Goal: Task Accomplishment & Management: Use online tool/utility

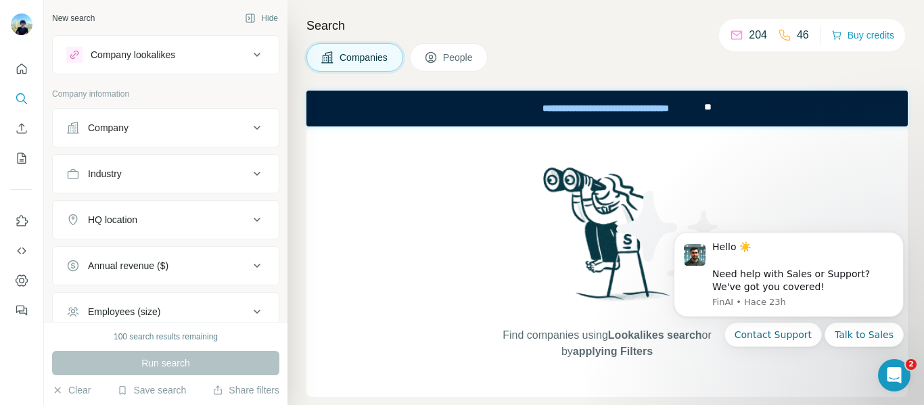
click at [189, 131] on div "Company" at bounding box center [157, 128] width 183 height 14
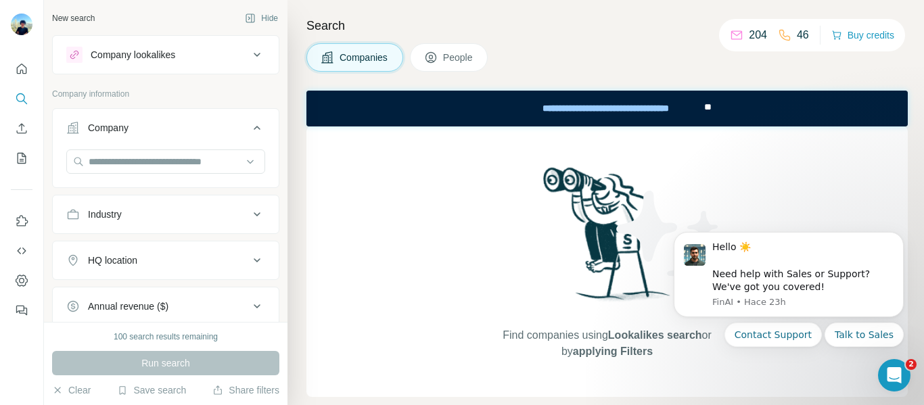
click at [253, 119] on button "Company" at bounding box center [166, 131] width 226 height 38
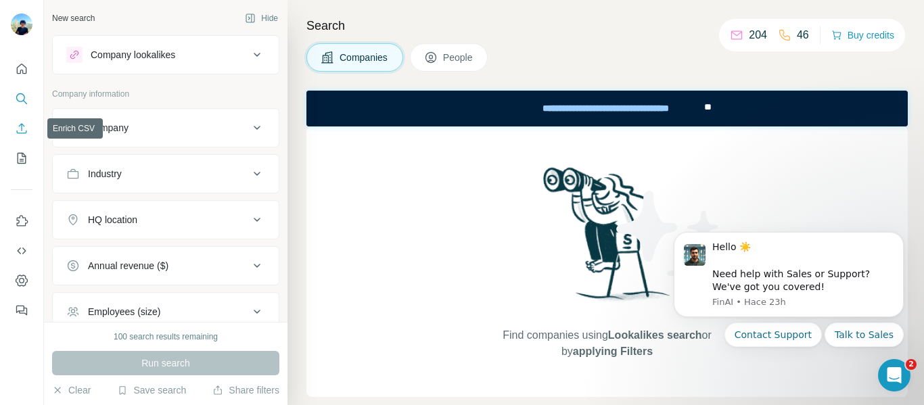
click at [22, 128] on icon "Enrich CSV" at bounding box center [22, 129] width 14 height 14
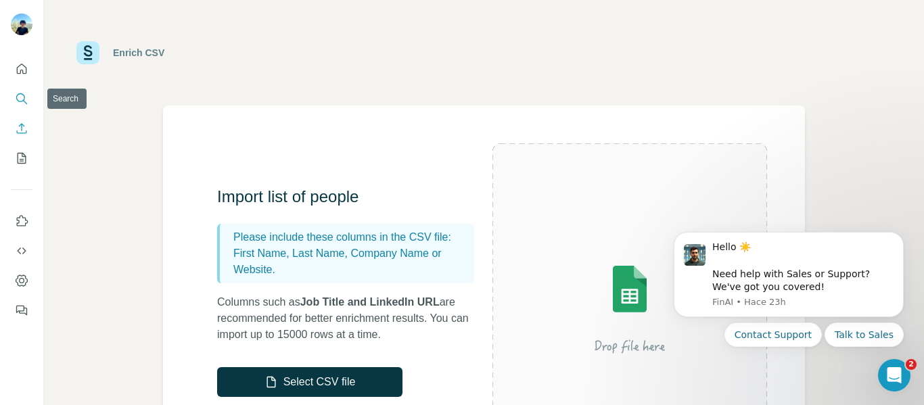
click at [22, 93] on icon "Search" at bounding box center [22, 99] width 14 height 14
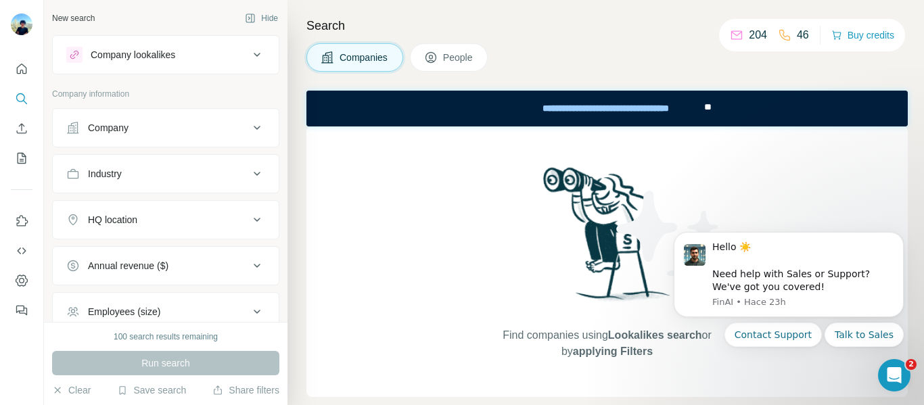
click at [250, 127] on icon at bounding box center [257, 128] width 16 height 16
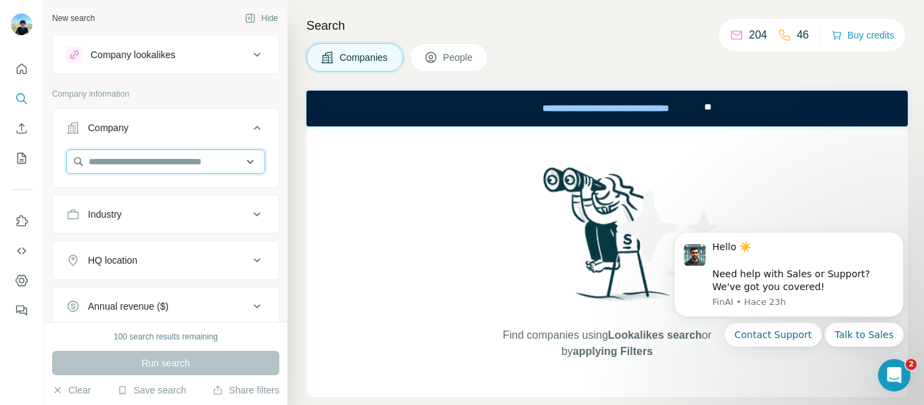
click at [167, 163] on input "text" at bounding box center [165, 161] width 199 height 24
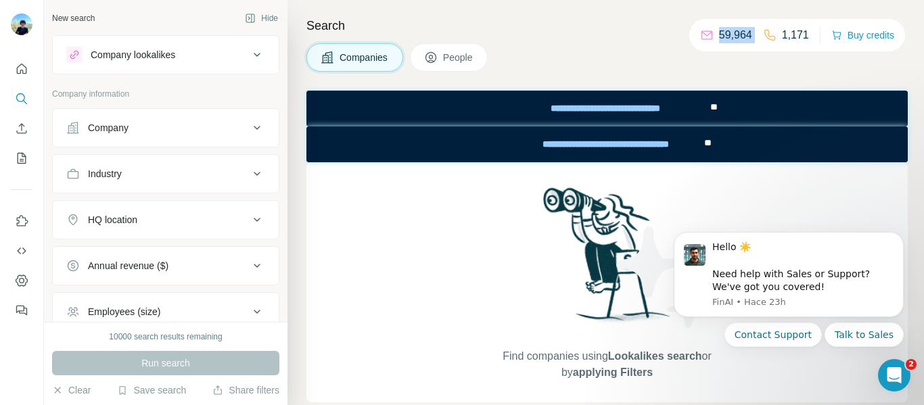
drag, startPoint x: 717, startPoint y: 36, endPoint x: 757, endPoint y: 36, distance: 39.9
click at [757, 36] on div "59,964 1,171" at bounding box center [754, 35] width 109 height 19
click at [134, 126] on div "Company" at bounding box center [157, 128] width 183 height 14
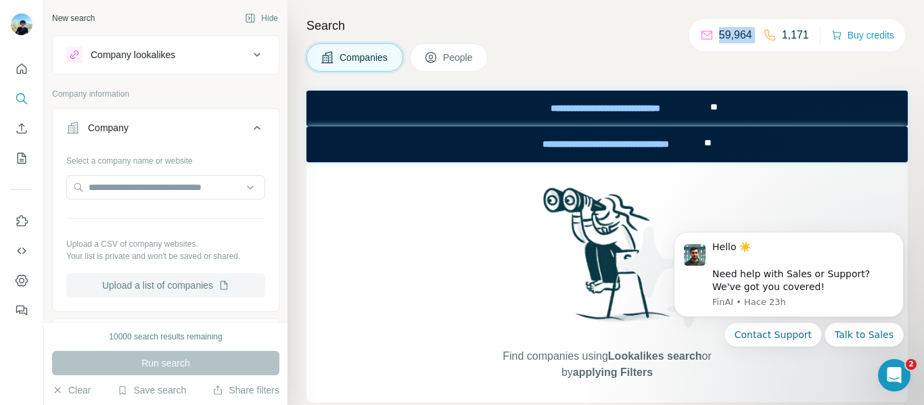
click at [185, 289] on button "Upload a list of companies" at bounding box center [165, 285] width 199 height 24
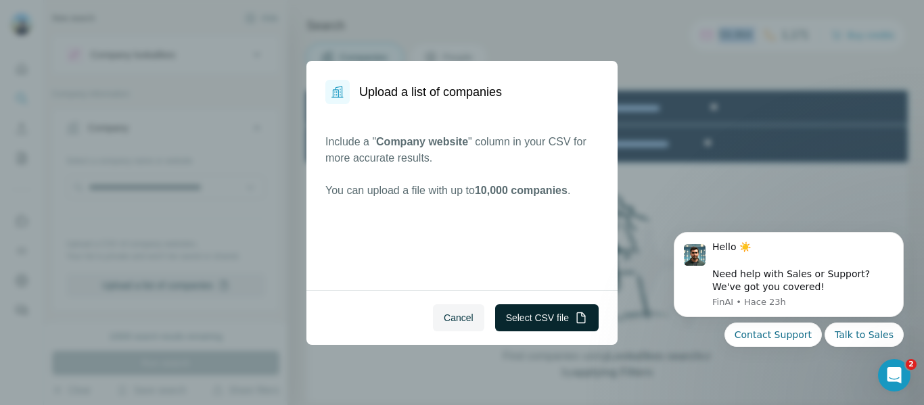
click at [544, 321] on button "Select CSV file" at bounding box center [546, 317] width 103 height 27
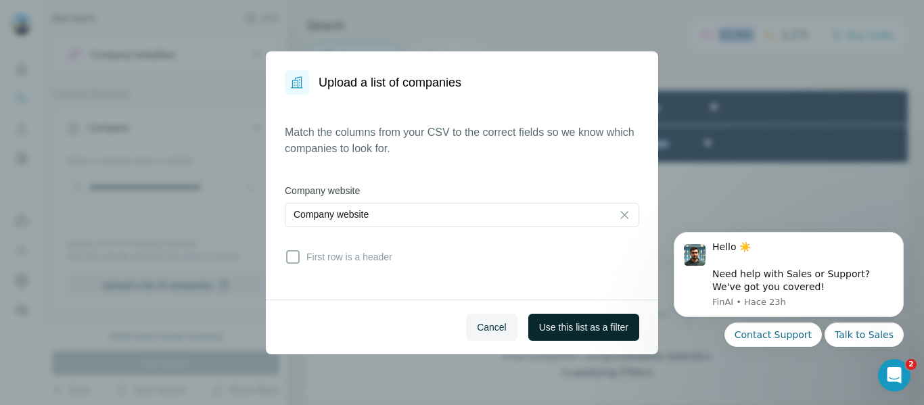
click at [615, 332] on span "Use this list as a filter" at bounding box center [583, 327] width 89 height 14
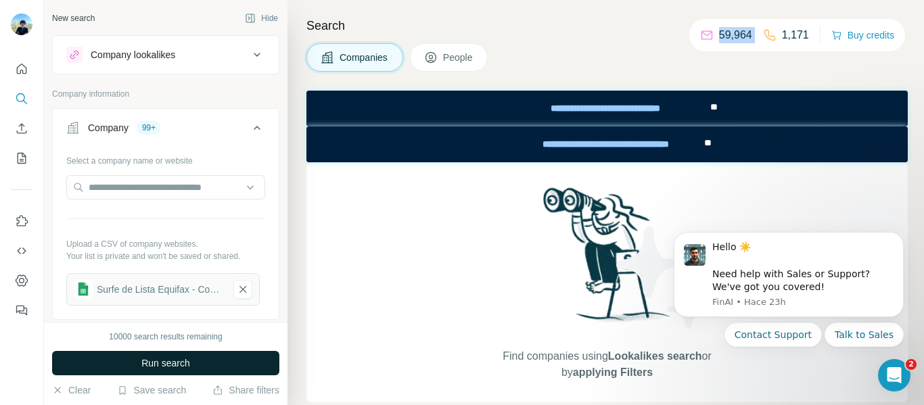
click at [177, 366] on span "Run search" at bounding box center [165, 363] width 49 height 14
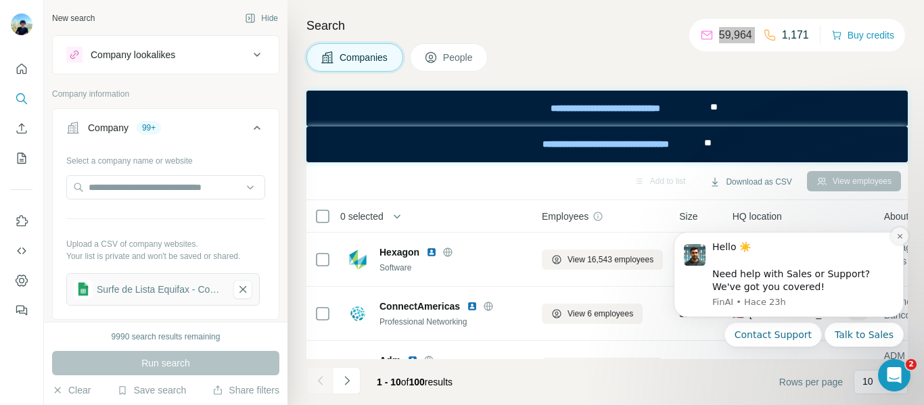
click at [903, 236] on icon "Dismiss notification" at bounding box center [899, 236] width 7 height 7
click at [899, 238] on icon "Dismiss notification" at bounding box center [899, 236] width 7 height 7
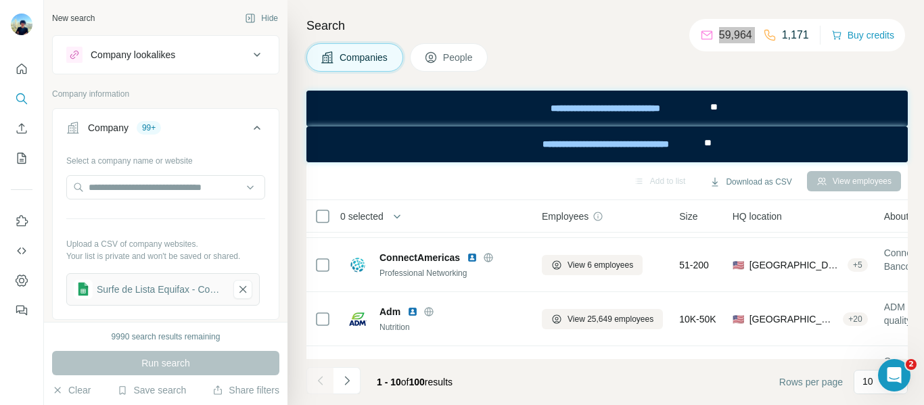
scroll to position [68, 0]
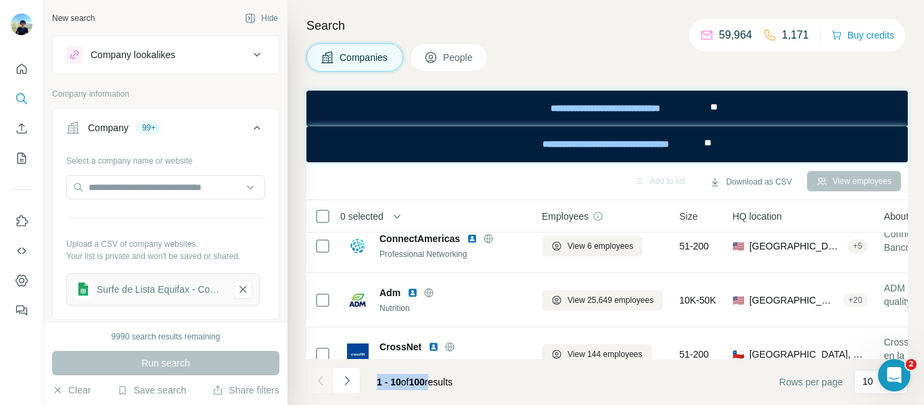
drag, startPoint x: 379, startPoint y: 384, endPoint x: 439, endPoint y: 384, distance: 60.8
click at [439, 384] on span "1 - 10 of 100 results" at bounding box center [415, 382] width 76 height 11
click at [452, 381] on span "1 - 10 of 100 results" at bounding box center [415, 382] width 76 height 11
click at [864, 385] on p "10" at bounding box center [867, 382] width 11 height 14
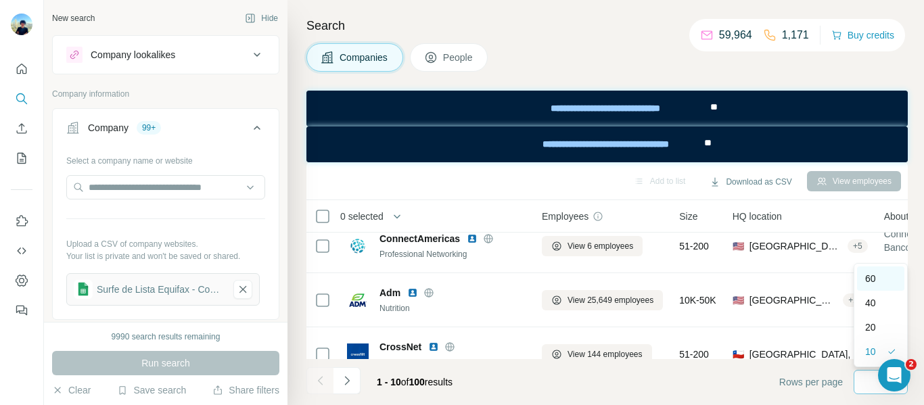
click at [879, 278] on div "60" at bounding box center [880, 279] width 31 height 14
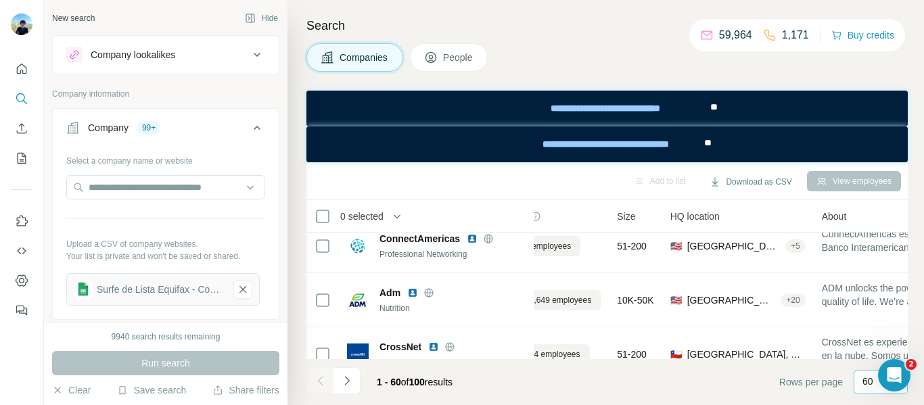
scroll to position [68, 0]
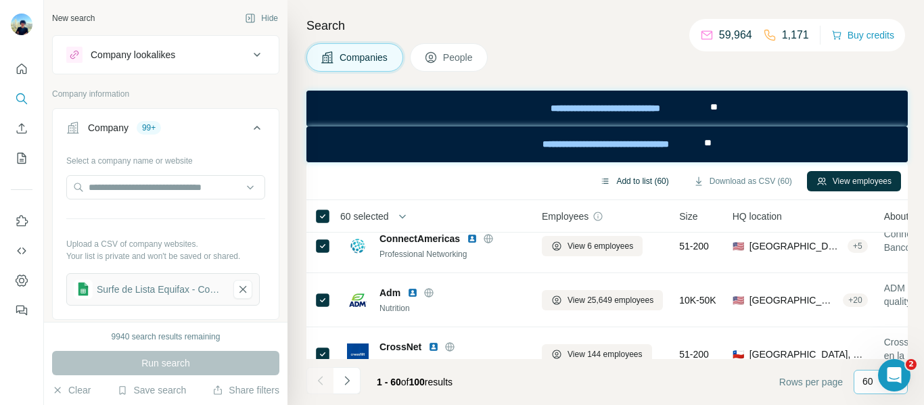
click at [627, 180] on button "Add to list (60)" at bounding box center [633, 181] width 87 height 20
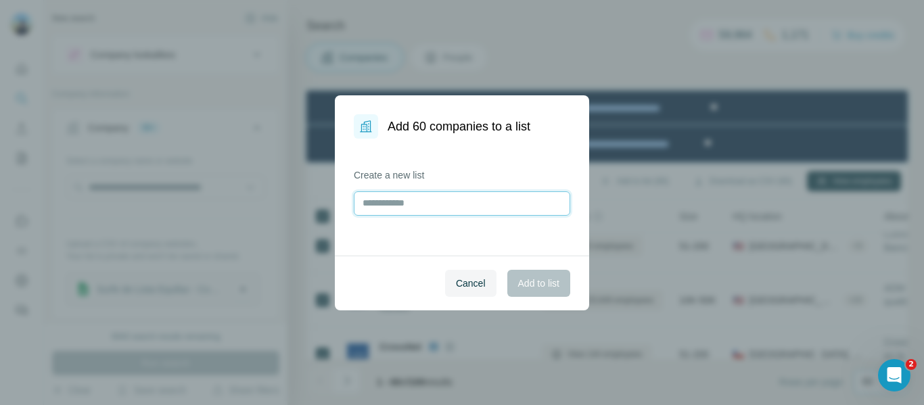
click at [457, 208] on input "text" at bounding box center [462, 203] width 216 height 24
type input "**********"
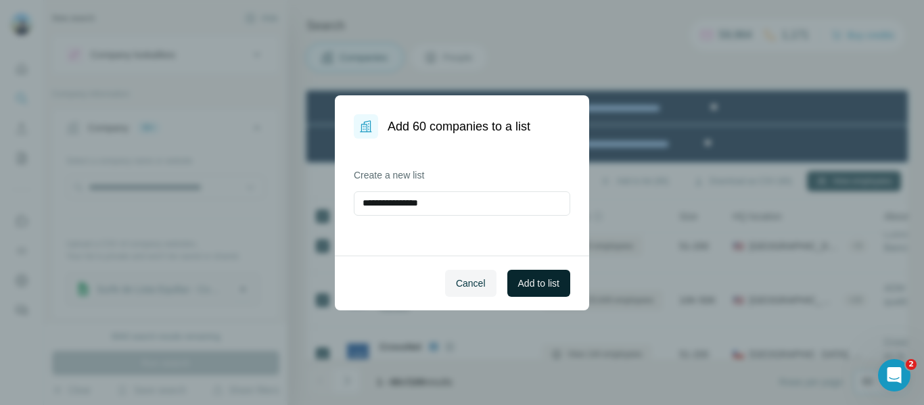
click at [529, 282] on span "Add to list" at bounding box center [538, 284] width 41 height 14
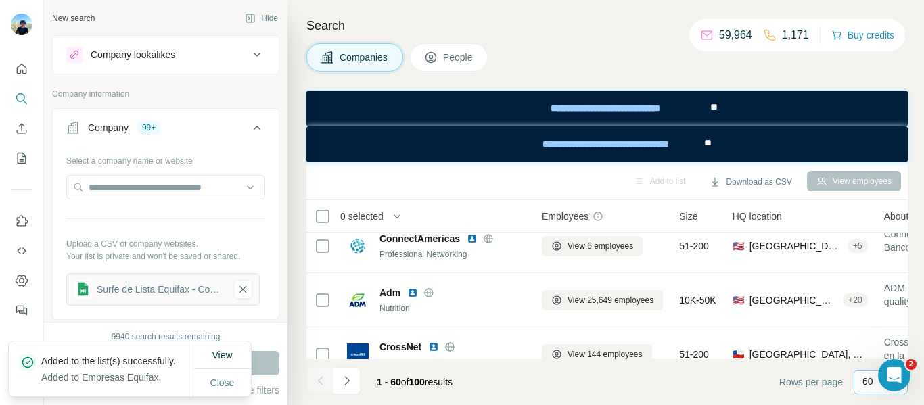
click at [455, 57] on span "People" at bounding box center [458, 58] width 31 height 14
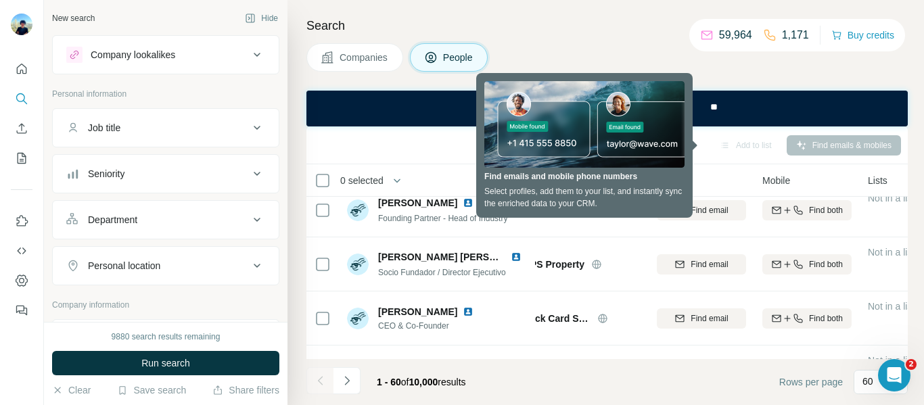
scroll to position [68, 0]
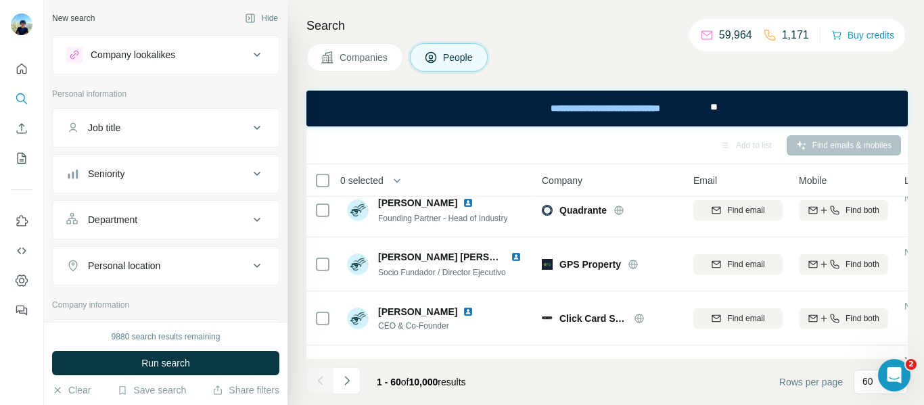
click at [249, 216] on icon at bounding box center [257, 220] width 16 height 16
click at [243, 254] on icon at bounding box center [250, 254] width 14 height 14
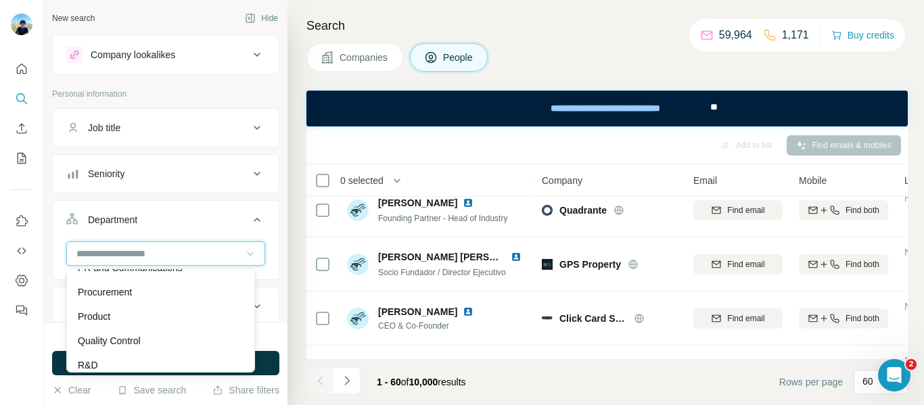
scroll to position [473, 0]
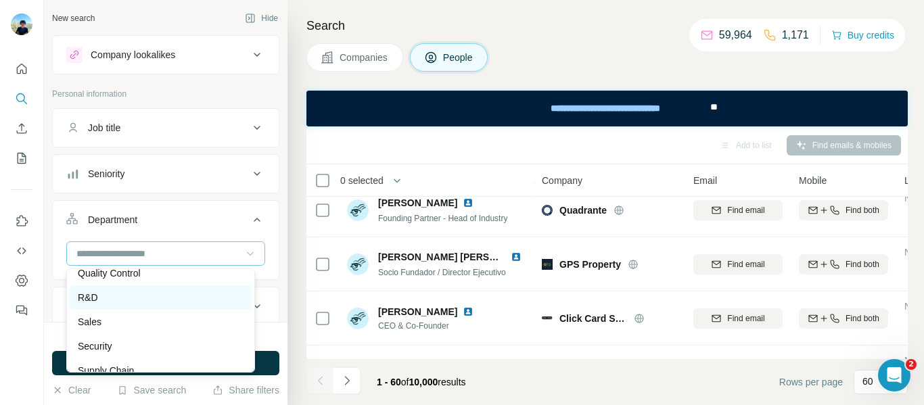
click at [93, 294] on p "R&D" at bounding box center [88, 298] width 20 height 14
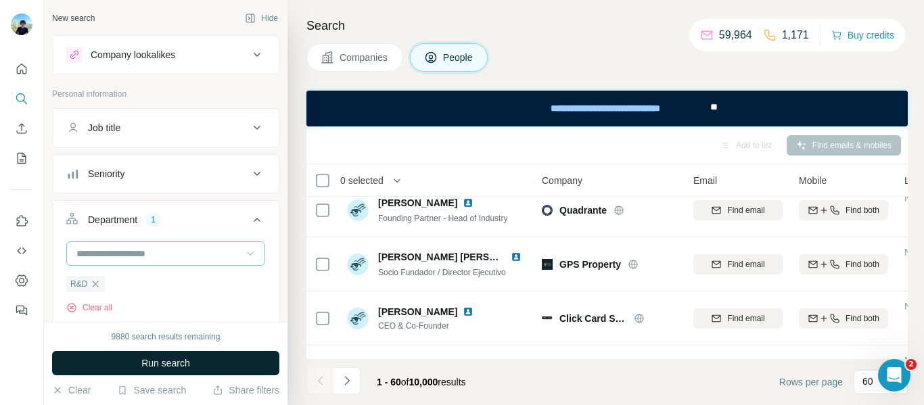
click at [187, 360] on span "Run search" at bounding box center [165, 363] width 49 height 14
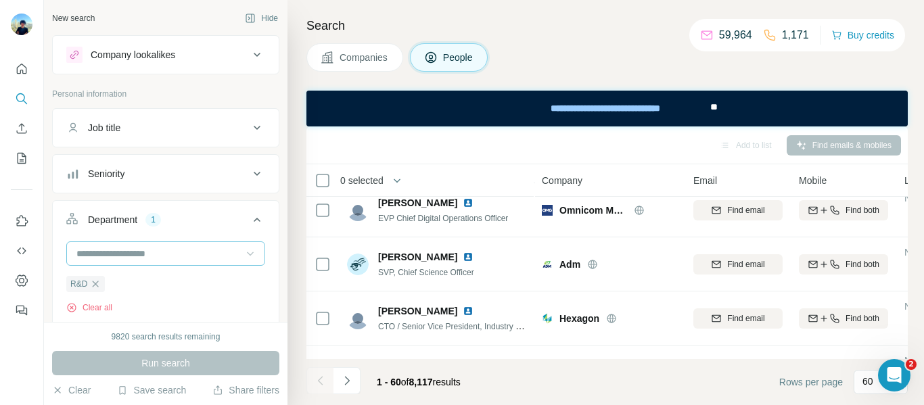
click at [164, 122] on div "Job title" at bounding box center [157, 128] width 183 height 14
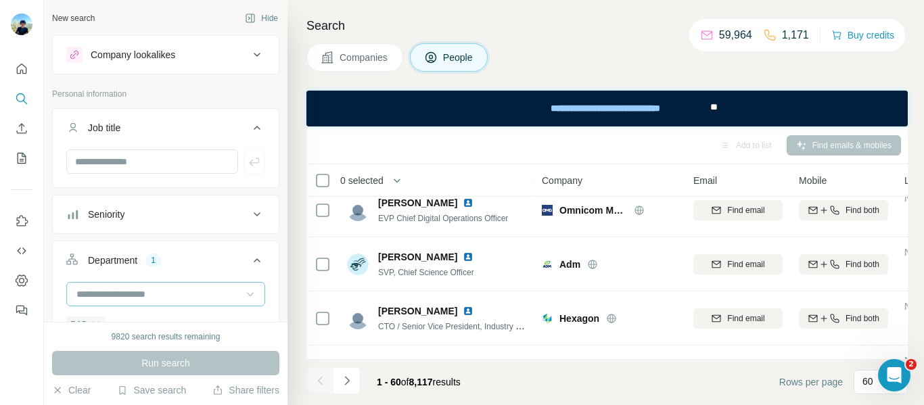
click at [233, 212] on div "Seniority" at bounding box center [157, 215] width 183 height 14
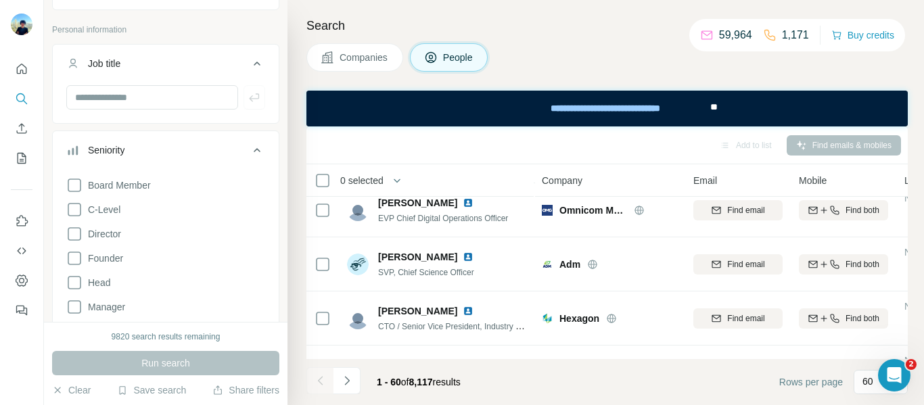
scroll to position [68, 0]
click at [79, 203] on icon at bounding box center [74, 206] width 16 height 16
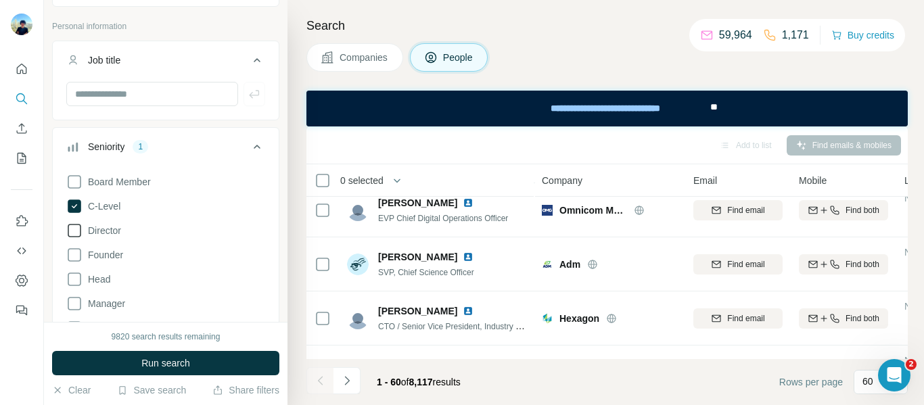
click at [74, 232] on icon at bounding box center [74, 230] width 16 height 16
click at [74, 282] on icon at bounding box center [74, 279] width 16 height 16
click at [72, 302] on icon at bounding box center [74, 303] width 16 height 16
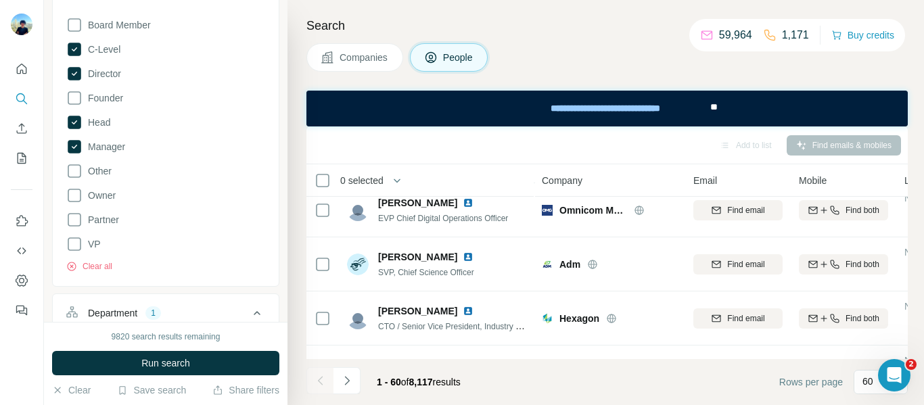
scroll to position [270, 0]
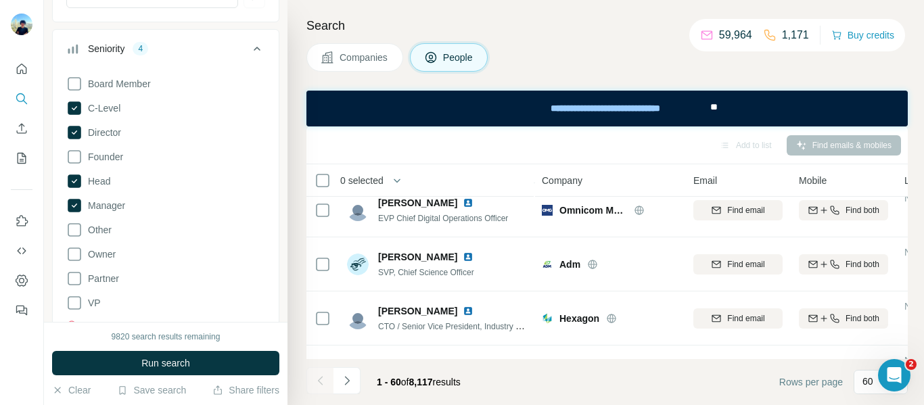
scroll to position [135, 0]
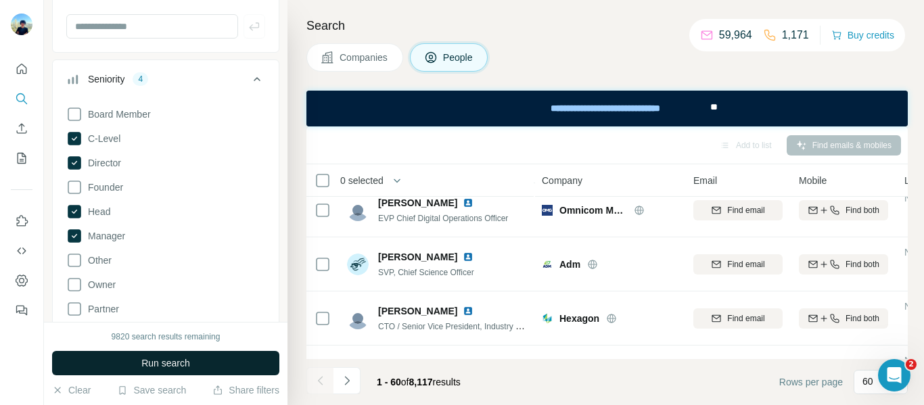
click at [162, 356] on button "Run search" at bounding box center [165, 363] width 227 height 24
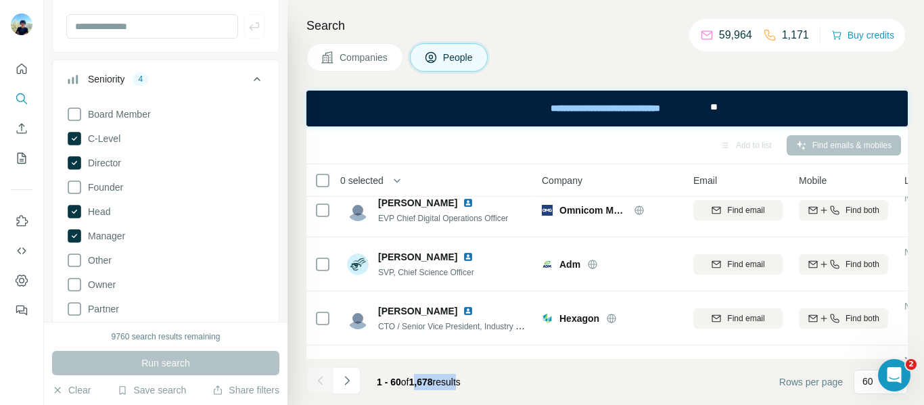
drag, startPoint x: 417, startPoint y: 381, endPoint x: 469, endPoint y: 382, distance: 51.4
click at [460, 382] on span "1 - 60 of 1,678 results" at bounding box center [419, 382] width 84 height 11
click at [488, 373] on footer "1 - 60 of 1,678 results Rows per page 60" at bounding box center [606, 382] width 601 height 46
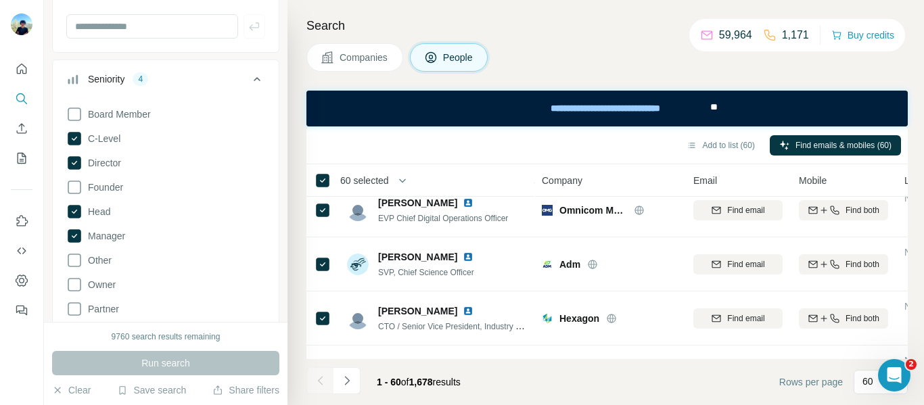
click at [586, 158] on div "Add to list (60) Find emails & mobiles (60)" at bounding box center [606, 145] width 601 height 38
click at [406, 182] on icon "button" at bounding box center [402, 180] width 7 height 4
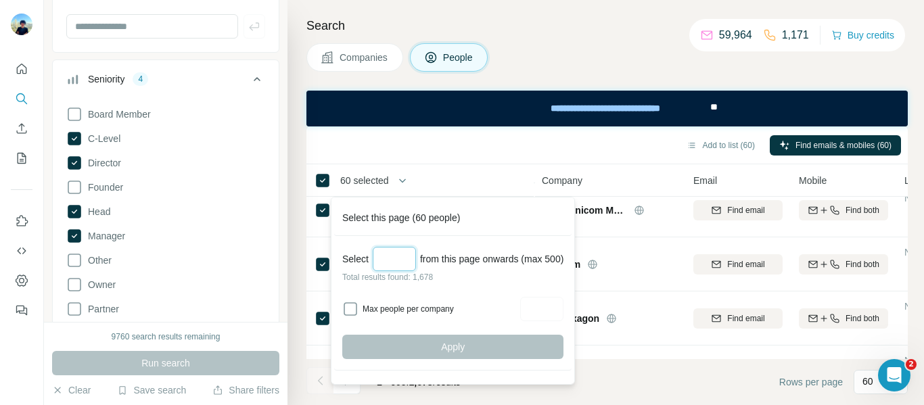
click at [388, 257] on input "Select a number (up to 500)" at bounding box center [394, 259] width 43 height 24
click at [478, 135] on div "Add to list (60) Find emails & mobiles (60)" at bounding box center [607, 145] width 588 height 24
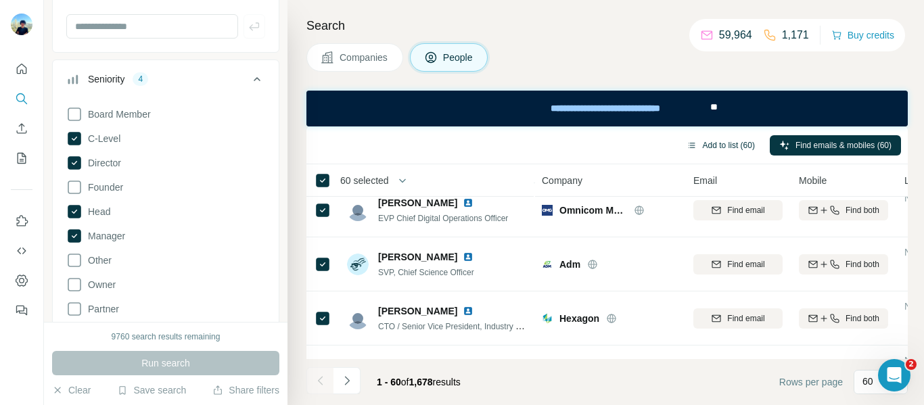
click at [715, 142] on button "Add to list (60)" at bounding box center [720, 145] width 87 height 20
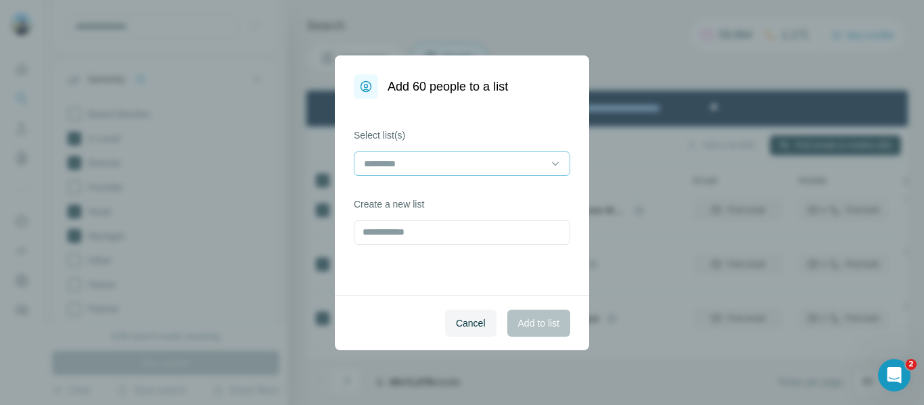
click at [424, 162] on input at bounding box center [453, 163] width 183 height 15
click at [434, 121] on div "Select list(s) Create a new list" at bounding box center [462, 197] width 254 height 197
click at [424, 239] on input "text" at bounding box center [462, 232] width 216 height 24
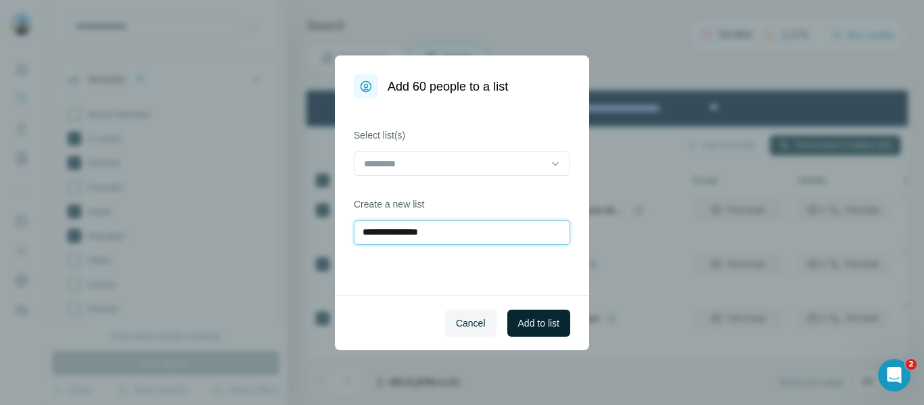
type input "**********"
click at [538, 318] on span "Add to list" at bounding box center [538, 323] width 41 height 14
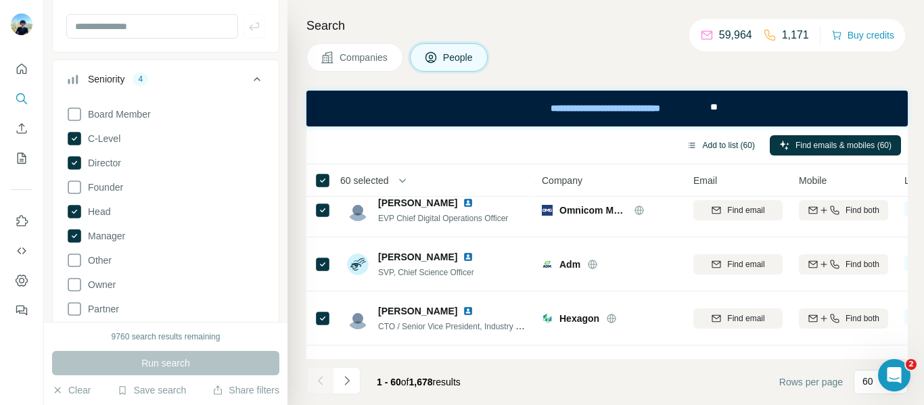
click at [736, 138] on button "Add to list (60)" at bounding box center [720, 145] width 87 height 20
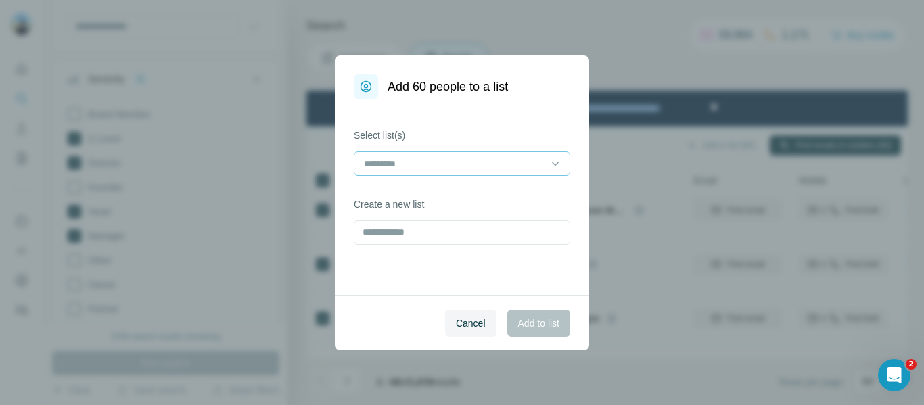
click at [449, 166] on input at bounding box center [453, 163] width 183 height 15
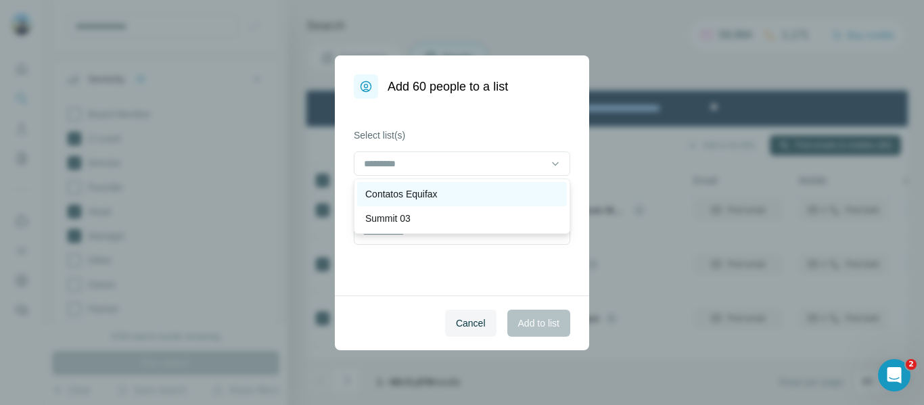
click at [445, 193] on div "Contatos Equifax" at bounding box center [461, 194] width 193 height 14
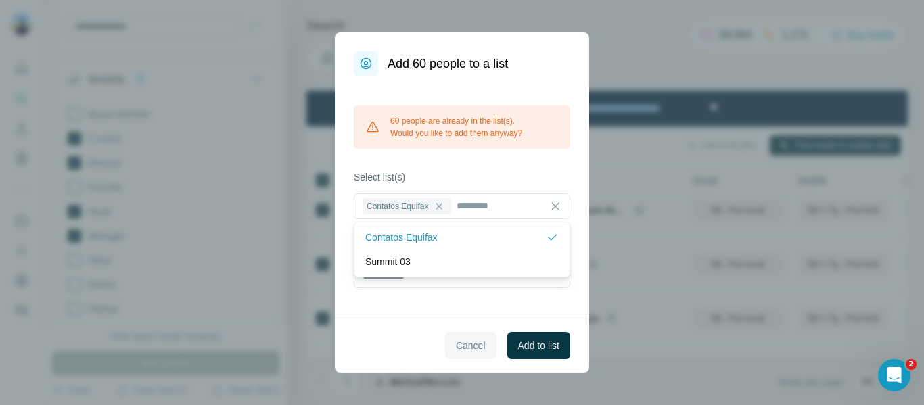
click at [469, 348] on span "Cancel" at bounding box center [471, 346] width 30 height 14
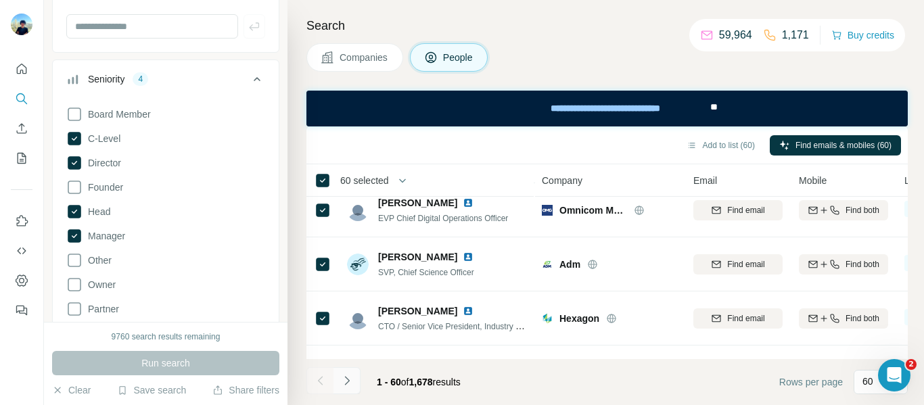
click at [347, 379] on icon "Navigate to next page" at bounding box center [346, 380] width 5 height 9
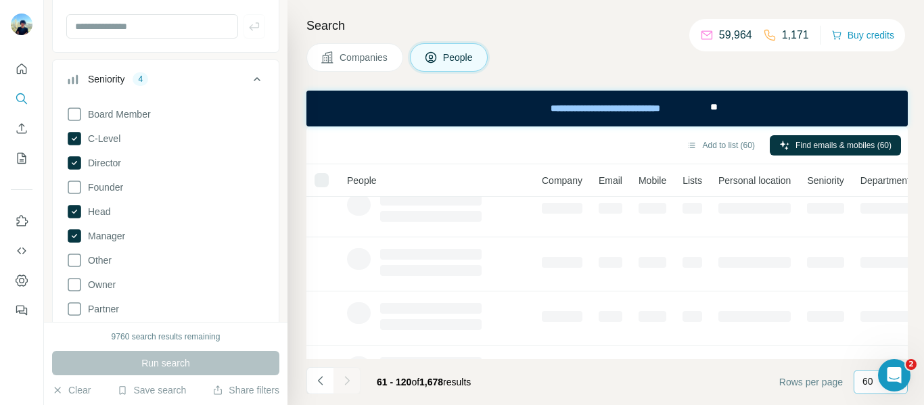
click at [869, 387] on p "60" at bounding box center [867, 382] width 11 height 14
click at [869, 387] on input at bounding box center [882, 382] width 41 height 15
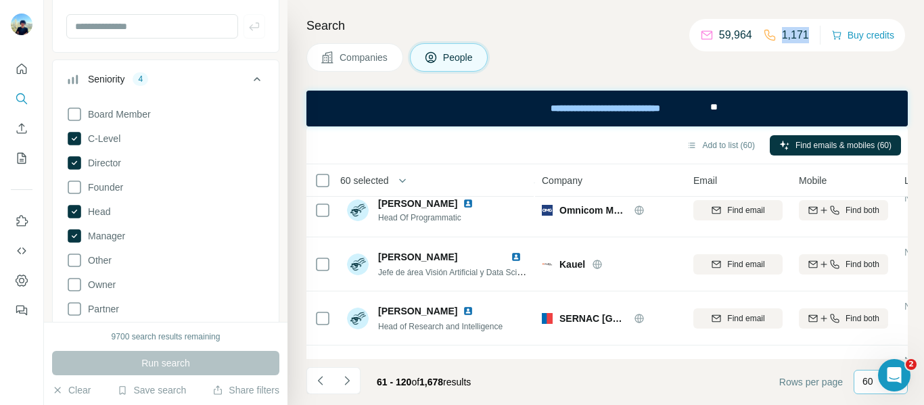
drag, startPoint x: 782, startPoint y: 36, endPoint x: 802, endPoint y: 39, distance: 20.6
click at [807, 35] on div "59,964 1,171 Buy credits" at bounding box center [797, 35] width 216 height 32
drag, startPoint x: 711, startPoint y: 32, endPoint x: 751, endPoint y: 38, distance: 40.3
click at [751, 38] on div "59,964" at bounding box center [726, 35] width 52 height 16
click at [319, 384] on icon "Navigate to previous page" at bounding box center [321, 381] width 14 height 14
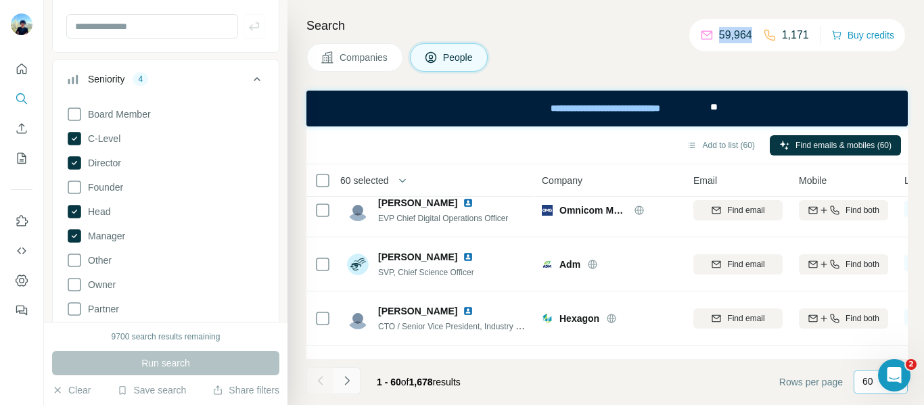
click at [343, 382] on icon "Navigate to next page" at bounding box center [347, 381] width 14 height 14
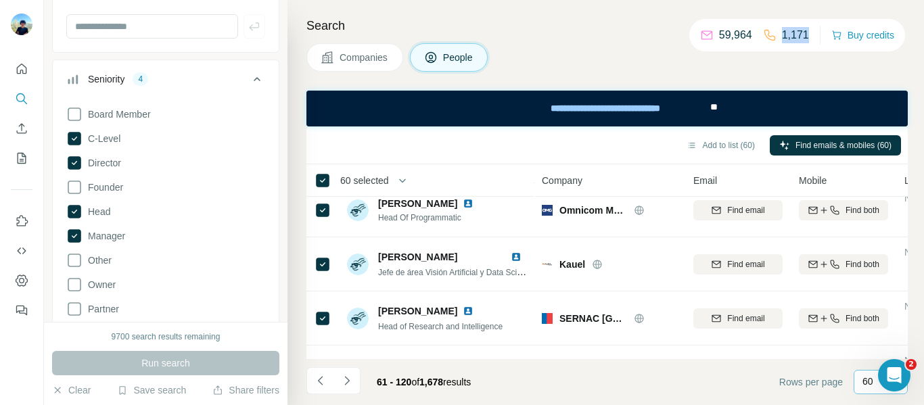
drag, startPoint x: 782, startPoint y: 34, endPoint x: 807, endPoint y: 34, distance: 25.0
click at [807, 34] on div "59,964 1,171 Buy credits" at bounding box center [797, 35] width 216 height 32
click at [20, 157] on icon "My lists" at bounding box center [22, 158] width 14 height 14
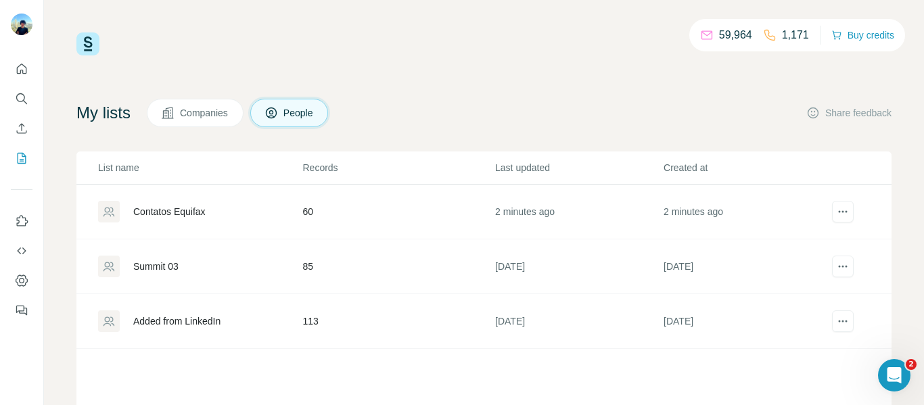
click at [156, 210] on div "Contatos Equifax" at bounding box center [169, 212] width 72 height 14
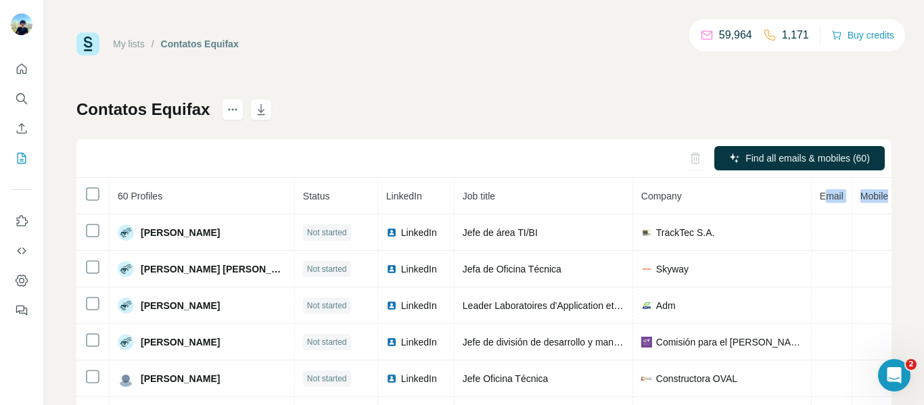
drag, startPoint x: 801, startPoint y: 193, endPoint x: 860, endPoint y: 193, distance: 58.8
click at [860, 193] on tr "60 Profiles Status LinkedIn Job title Company Email Mobile Company website Land…" at bounding box center [616, 196] width 1080 height 37
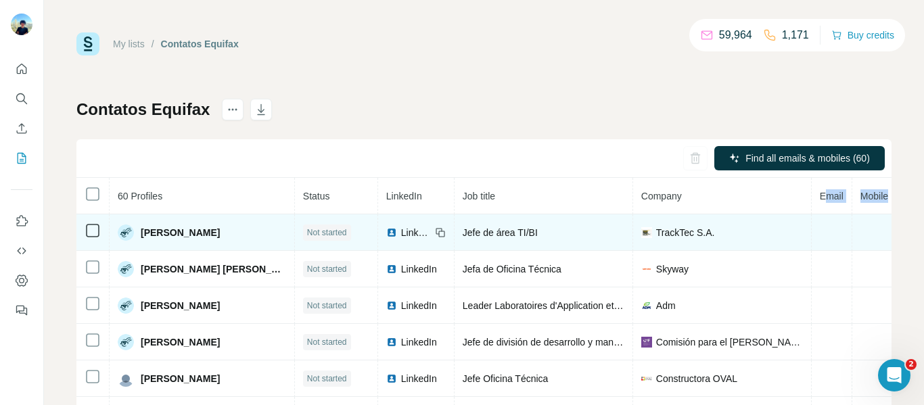
drag, startPoint x: 844, startPoint y: 199, endPoint x: 839, endPoint y: 218, distance: 19.5
click at [860, 199] on span "Mobile" at bounding box center [874, 196] width 28 height 11
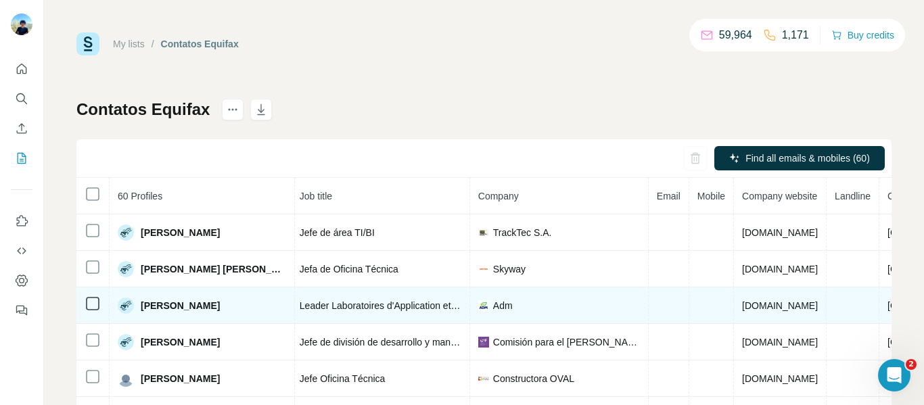
scroll to position [0, 213]
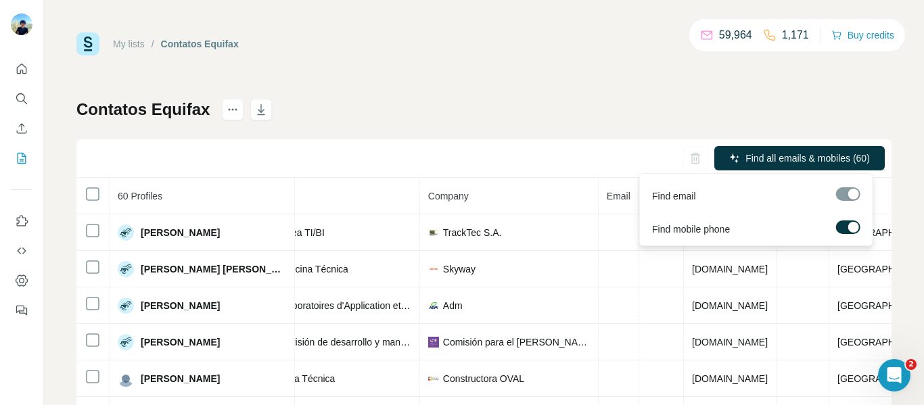
click at [852, 228] on div at bounding box center [853, 227] width 11 height 11
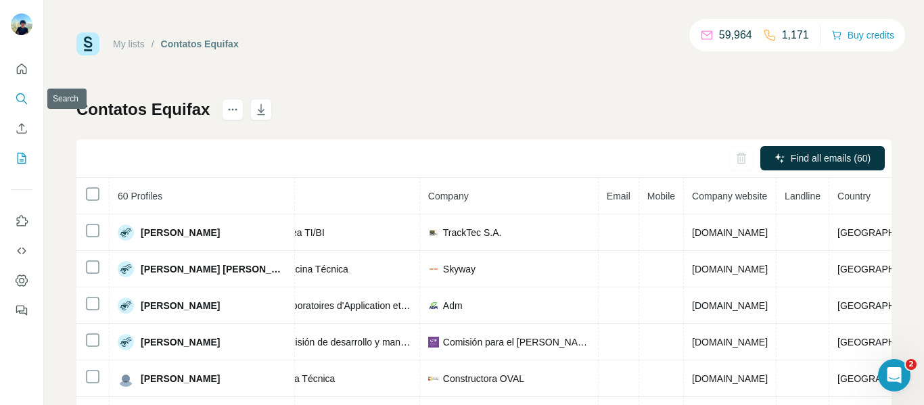
click at [24, 96] on icon "Search" at bounding box center [20, 97] width 9 height 9
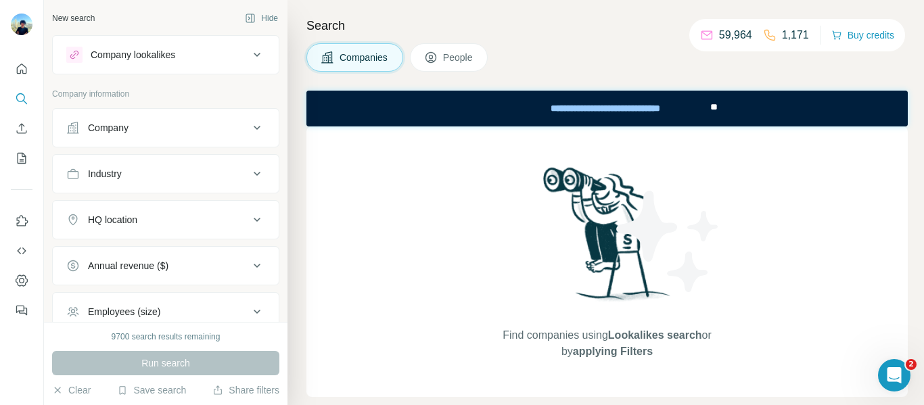
click at [460, 53] on span "People" at bounding box center [458, 58] width 31 height 14
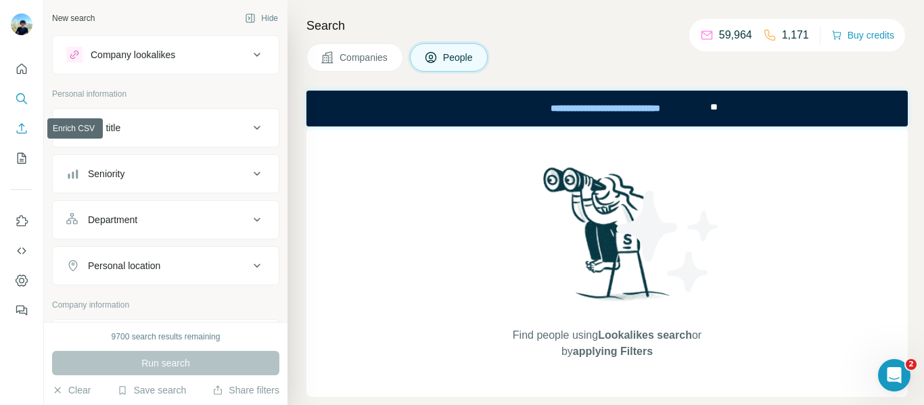
click at [23, 131] on icon "Enrich CSV" at bounding box center [22, 129] width 14 height 14
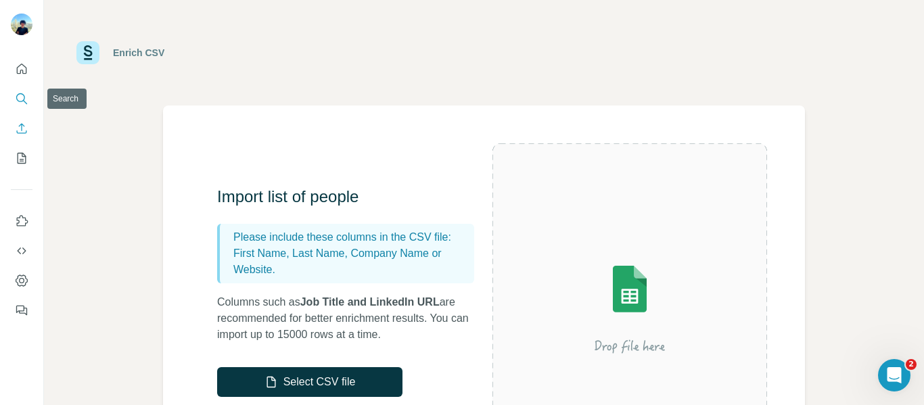
click at [24, 91] on button "Search" at bounding box center [22, 99] width 22 height 24
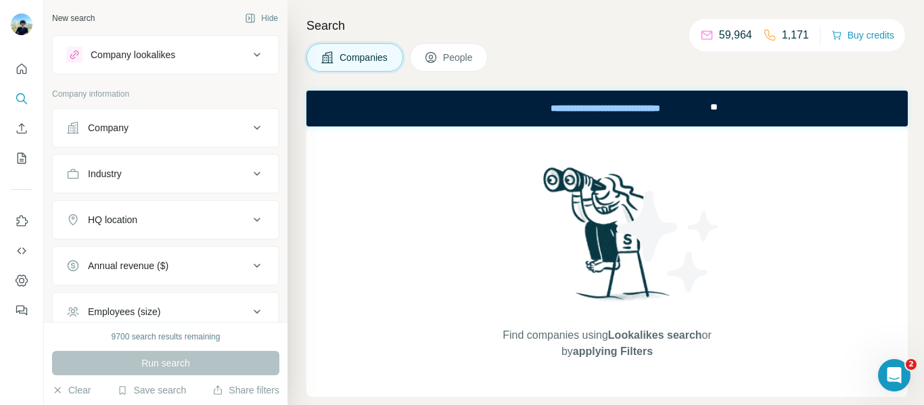
click at [486, 53] on button "People" at bounding box center [449, 57] width 78 height 28
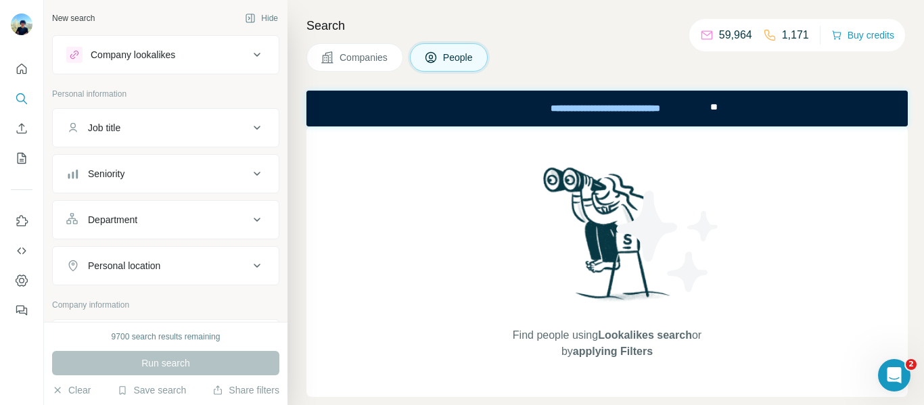
click at [377, 65] on button "Companies" at bounding box center [354, 57] width 97 height 28
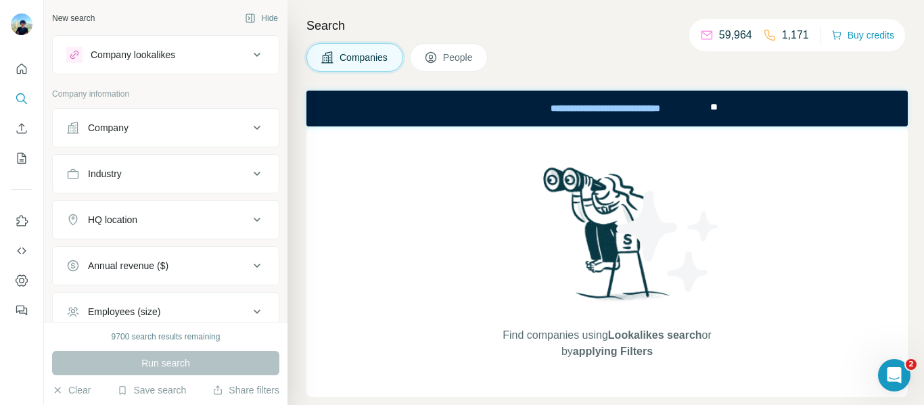
click at [209, 136] on button "Company" at bounding box center [166, 128] width 226 height 32
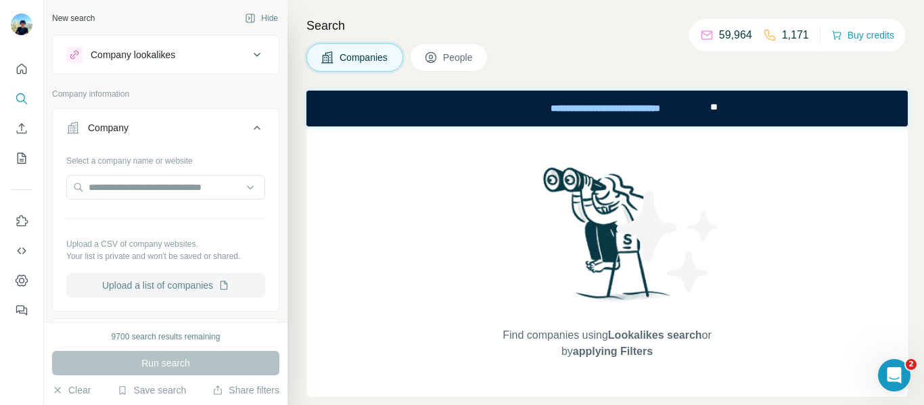
click at [161, 285] on button "Upload a list of companies" at bounding box center [165, 285] width 199 height 24
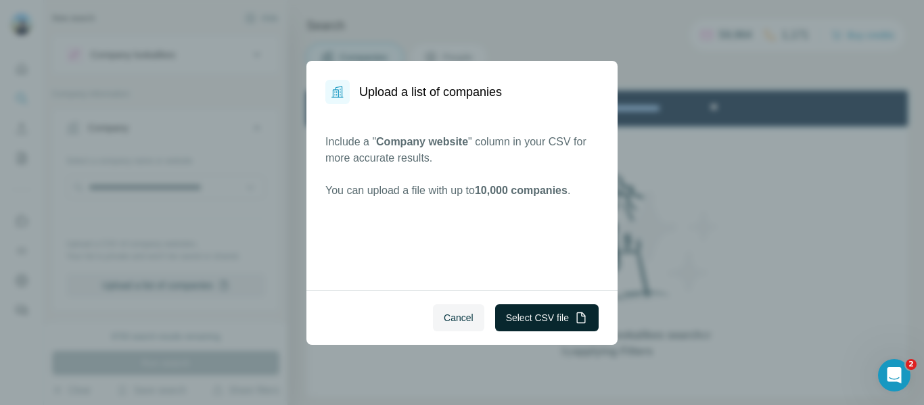
click at [584, 315] on icon "button" at bounding box center [581, 317] width 9 height 11
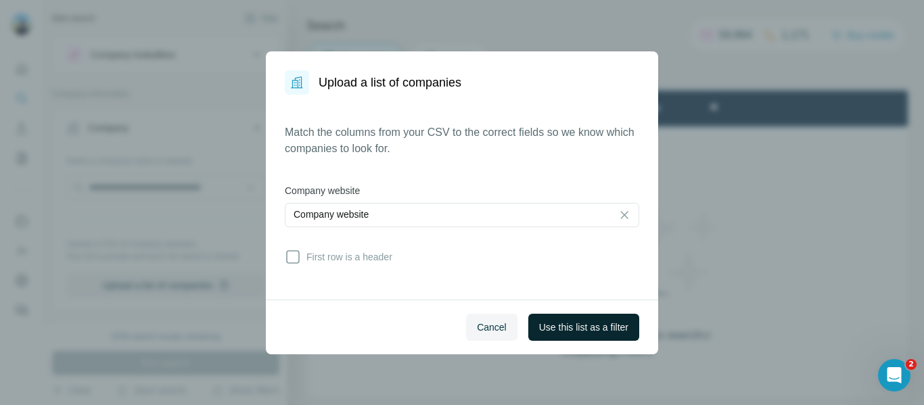
click at [604, 319] on button "Use this list as a filter" at bounding box center [583, 327] width 111 height 27
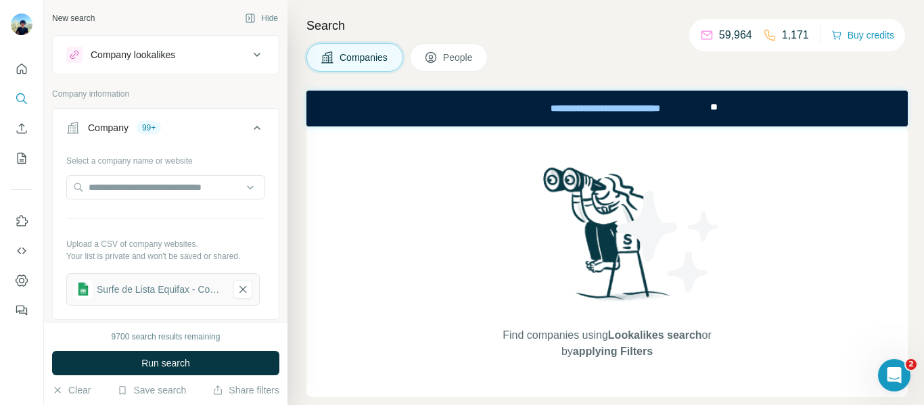
click at [192, 362] on button "Run search" at bounding box center [165, 363] width 227 height 24
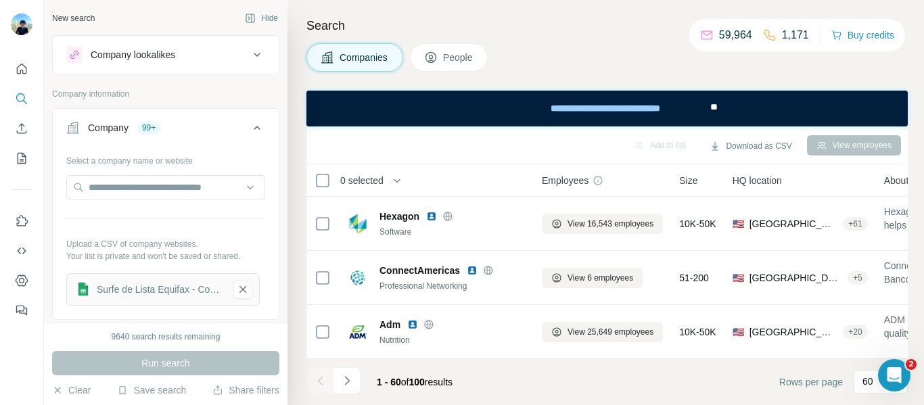
click at [446, 54] on span "People" at bounding box center [458, 58] width 31 height 14
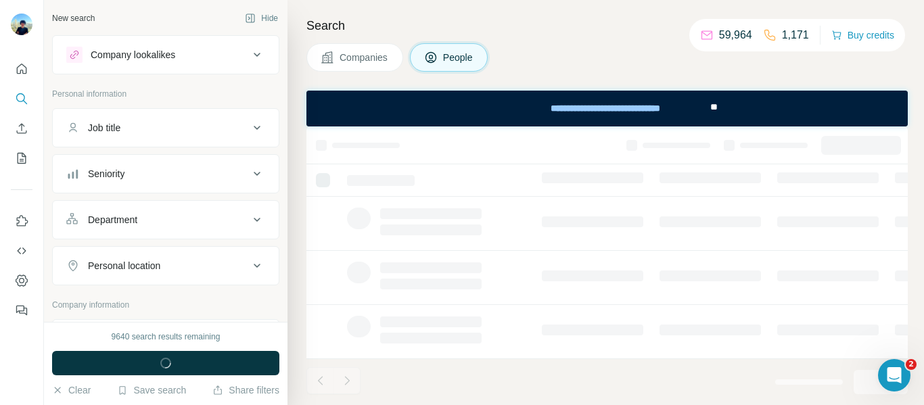
click at [209, 124] on div "Job title" at bounding box center [157, 128] width 183 height 14
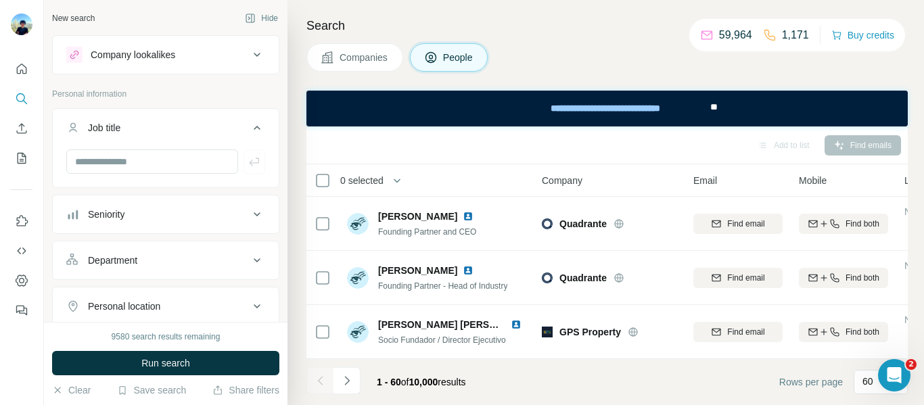
click at [251, 220] on icon at bounding box center [257, 214] width 16 height 16
click at [76, 300] on icon at bounding box center [74, 298] width 16 height 16
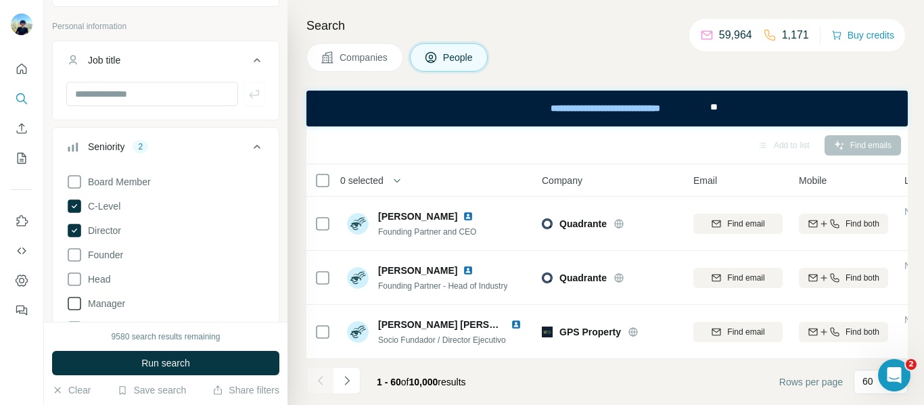
drag, startPoint x: 75, startPoint y: 277, endPoint x: 72, endPoint y: 295, distance: 18.5
click at [74, 277] on icon at bounding box center [74, 279] width 16 height 16
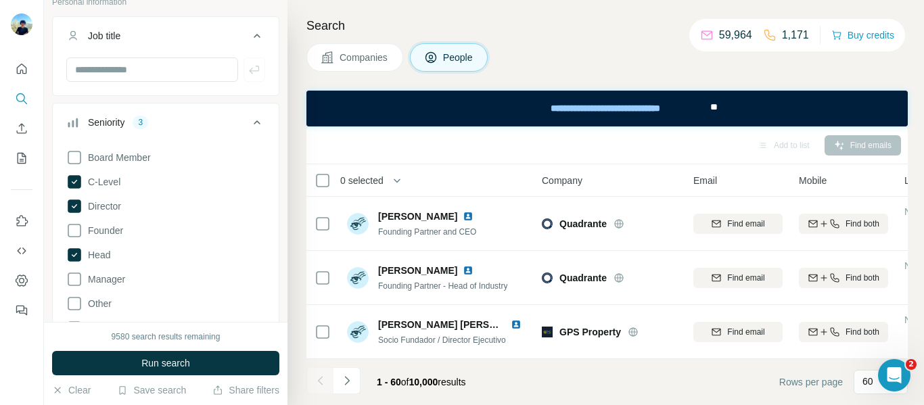
scroll to position [135, 0]
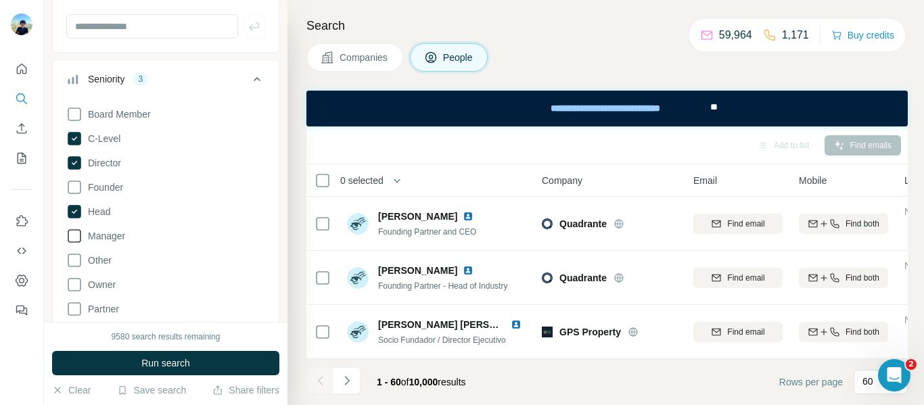
click at [109, 232] on span "Manager" at bounding box center [103, 236] width 43 height 14
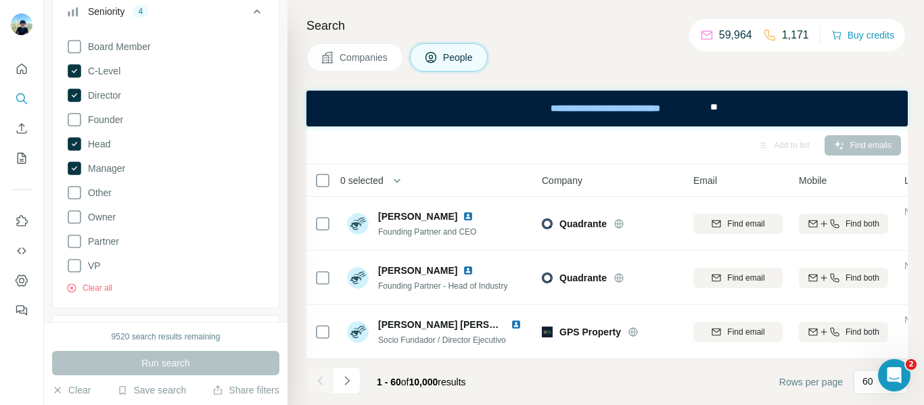
scroll to position [406, 0]
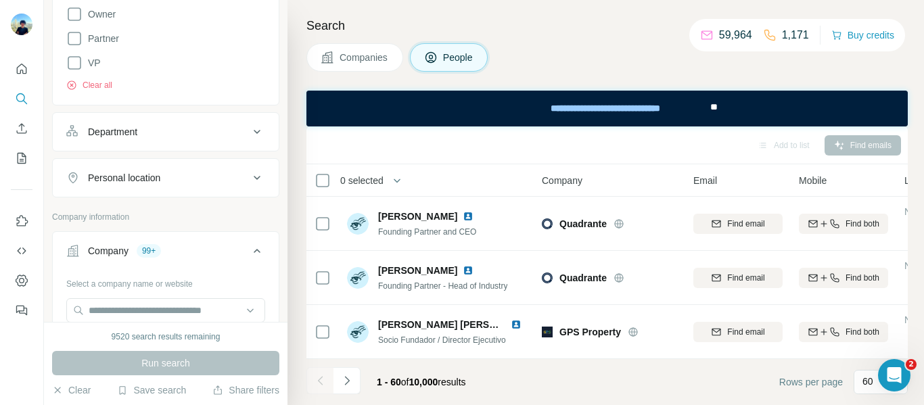
click at [254, 132] on icon at bounding box center [257, 132] width 7 height 4
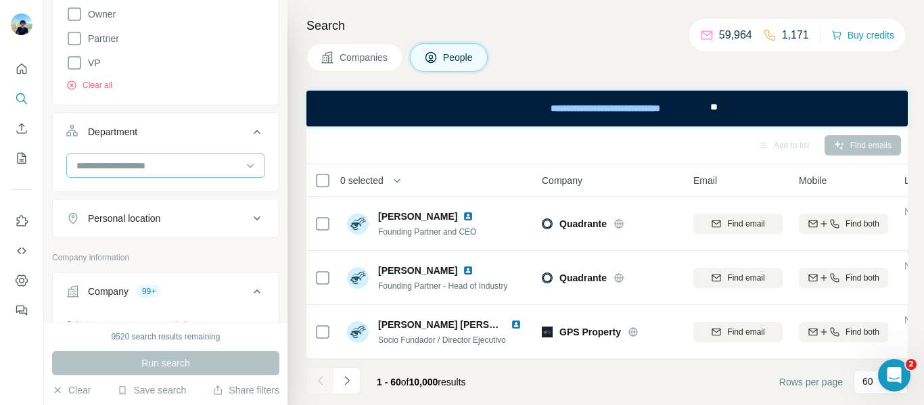
click at [212, 170] on input at bounding box center [158, 165] width 167 height 15
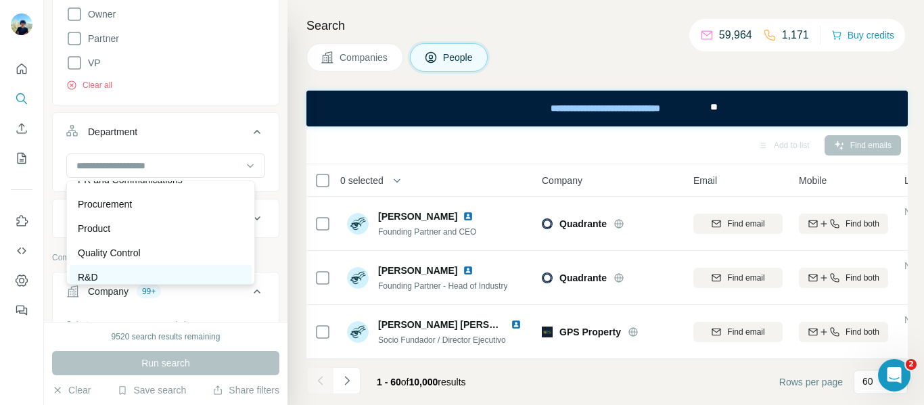
click at [120, 274] on div "R&D" at bounding box center [161, 277] width 166 height 14
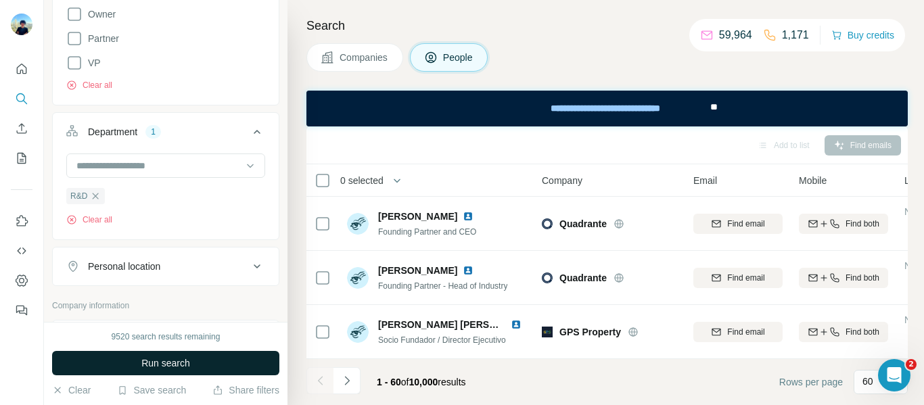
click at [215, 366] on button "Run search" at bounding box center [165, 363] width 227 height 24
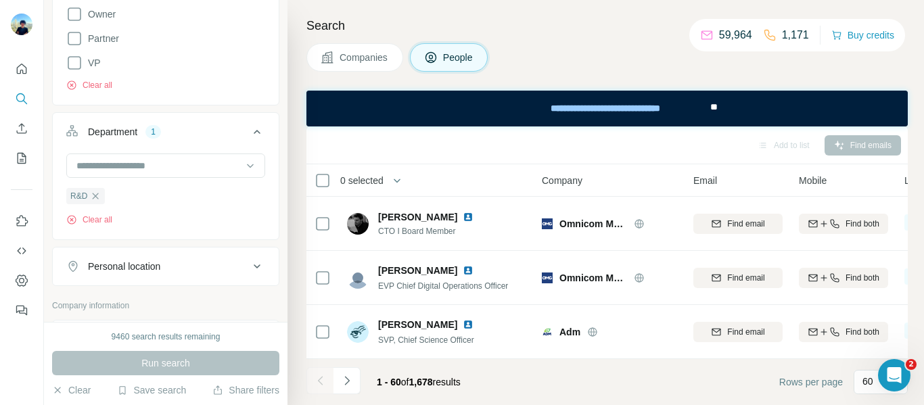
click at [383, 59] on span "Companies" at bounding box center [363, 58] width 49 height 14
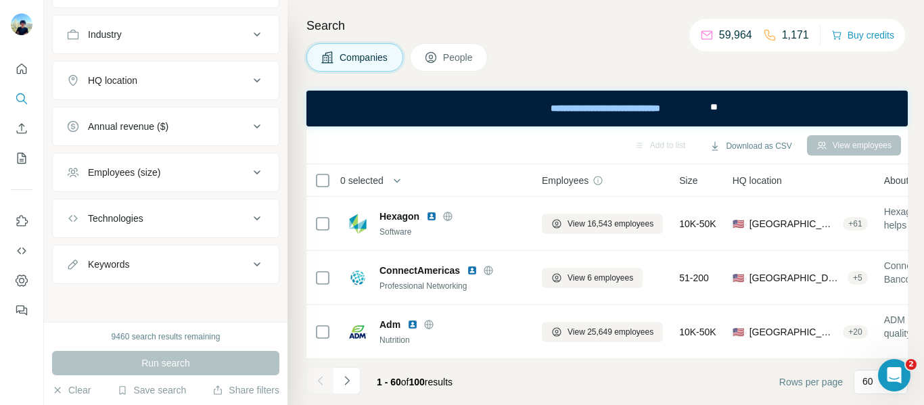
click at [448, 58] on span "People" at bounding box center [458, 58] width 31 height 14
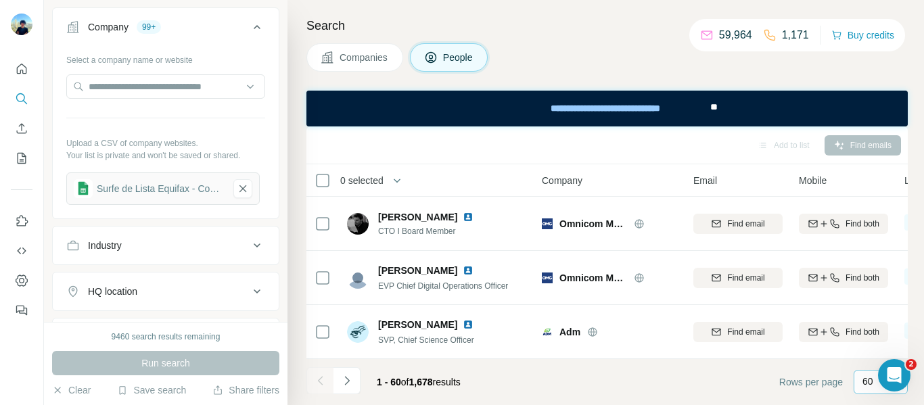
click at [869, 382] on p "60" at bounding box center [867, 382] width 11 height 14
click at [869, 382] on input at bounding box center [882, 382] width 41 height 15
click at [352, 382] on icon "Navigate to next page" at bounding box center [347, 381] width 14 height 14
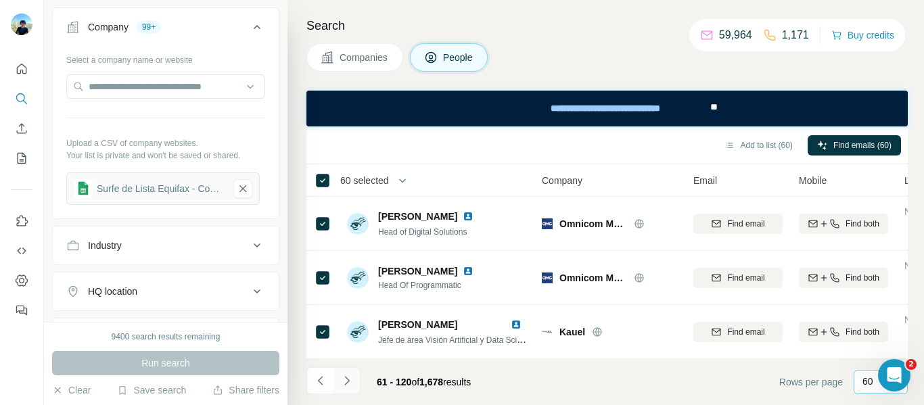
click at [351, 382] on icon "Navigate to next page" at bounding box center [347, 381] width 14 height 14
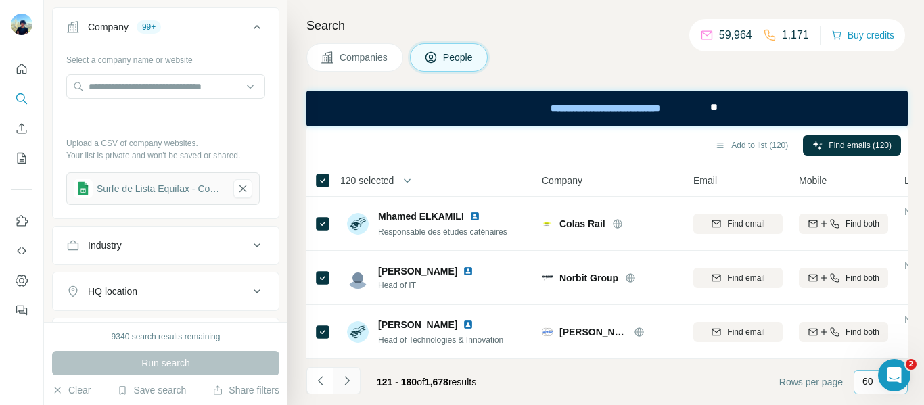
click at [349, 379] on icon "Navigate to next page" at bounding box center [347, 381] width 14 height 14
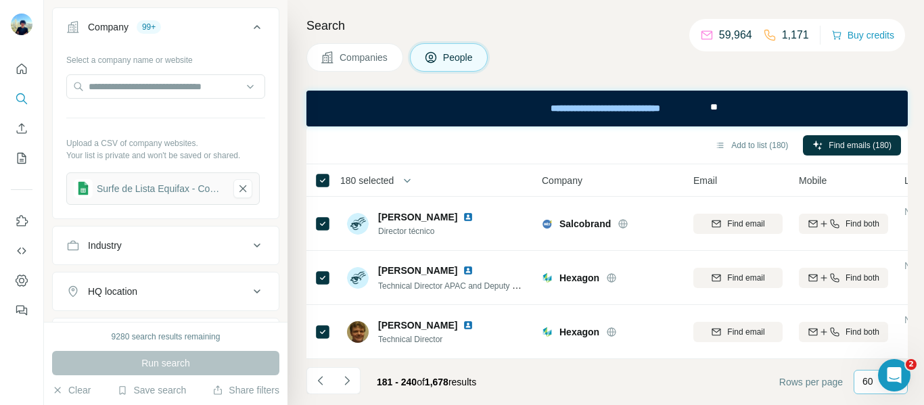
click at [345, 383] on icon "Navigate to next page" at bounding box center [347, 381] width 14 height 14
click at [347, 381] on icon "Navigate to next page" at bounding box center [347, 381] width 14 height 14
click at [350, 383] on icon "Navigate to next page" at bounding box center [347, 381] width 14 height 14
click at [345, 381] on icon "Navigate to next page" at bounding box center [347, 381] width 14 height 14
click at [348, 379] on icon "Navigate to next page" at bounding box center [347, 381] width 14 height 14
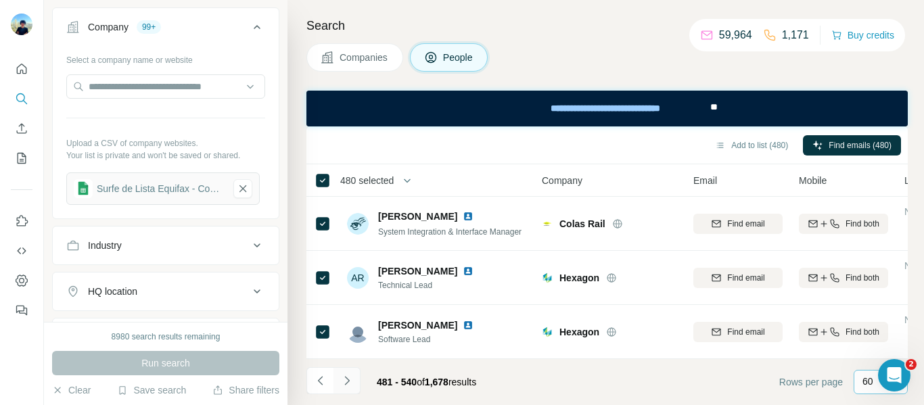
click at [348, 380] on icon "Navigate to next page" at bounding box center [346, 380] width 5 height 9
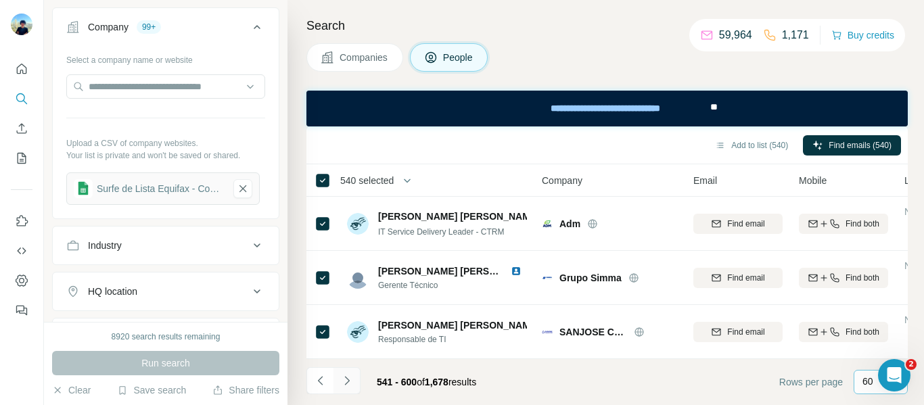
click at [348, 387] on icon "Navigate to next page" at bounding box center [347, 381] width 14 height 14
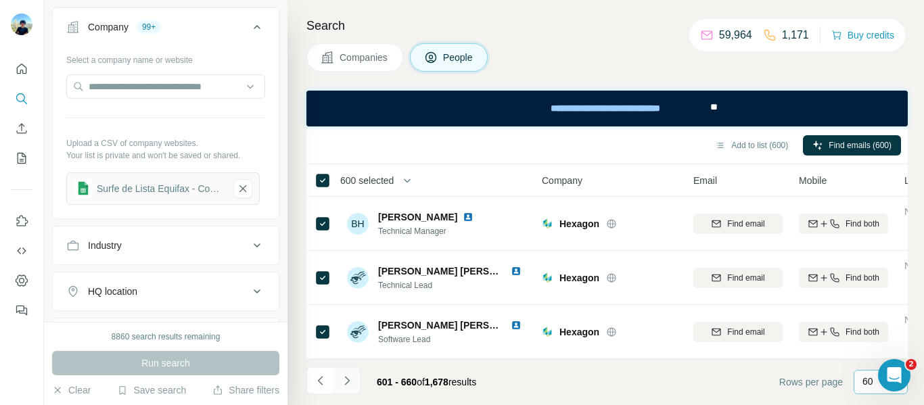
click at [343, 384] on icon "Navigate to next page" at bounding box center [347, 381] width 14 height 14
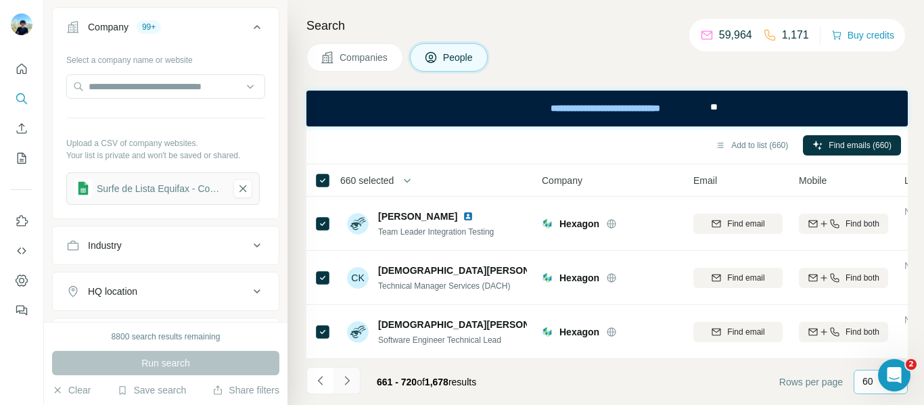
click at [345, 380] on icon "Navigate to next page" at bounding box center [347, 381] width 14 height 14
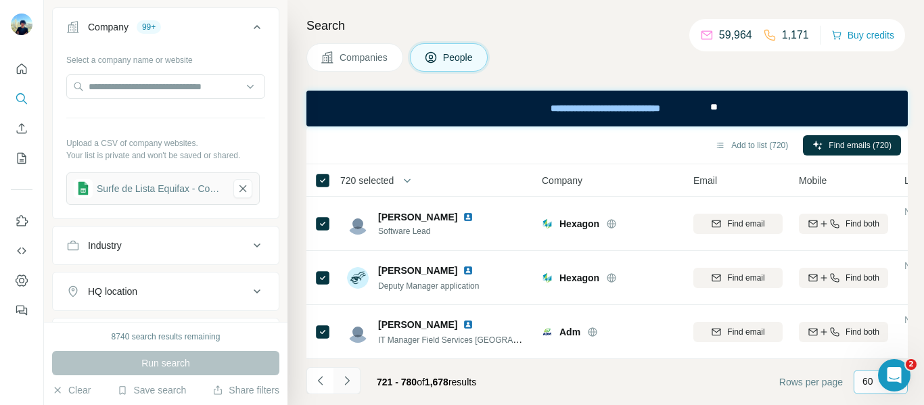
click at [345, 383] on icon "Navigate to next page" at bounding box center [346, 380] width 5 height 9
click at [350, 385] on icon "Navigate to next page" at bounding box center [347, 381] width 14 height 14
click at [346, 382] on icon "Navigate to next page" at bounding box center [347, 381] width 14 height 14
click at [348, 383] on icon "Navigate to next page" at bounding box center [347, 381] width 14 height 14
